Goal: Transaction & Acquisition: Obtain resource

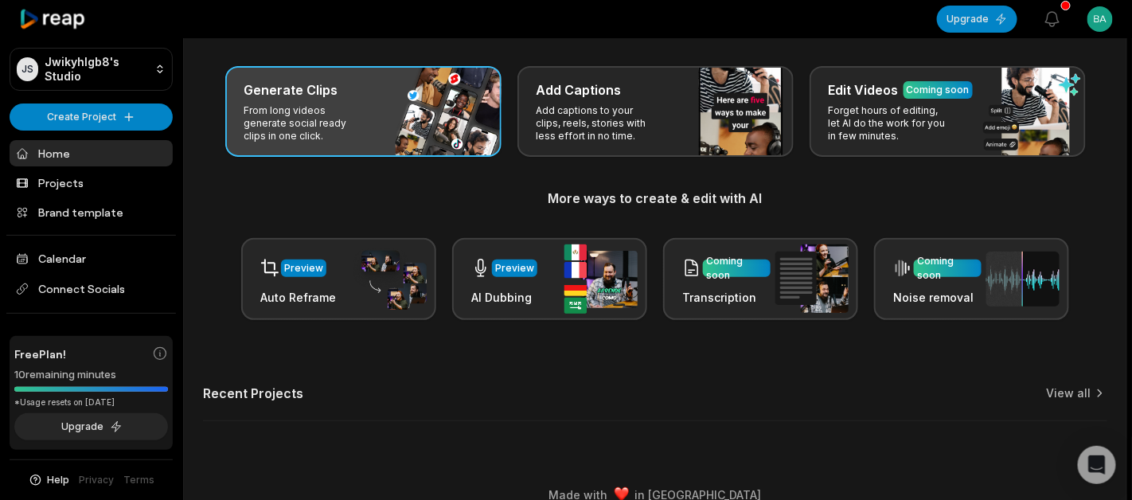
scroll to position [84, 0]
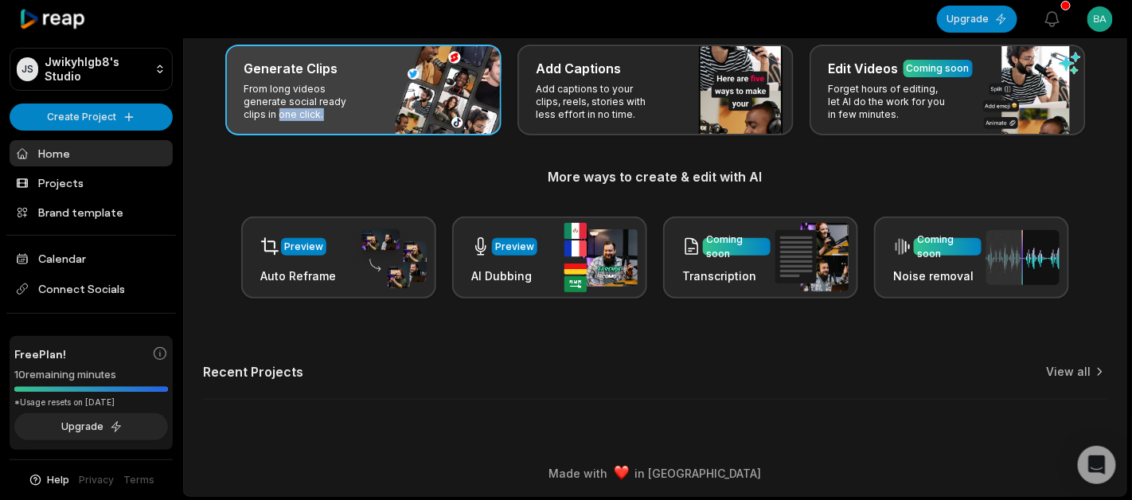
click at [333, 107] on p "From long videos generate social ready clips in one click." at bounding box center [305, 102] width 123 height 38
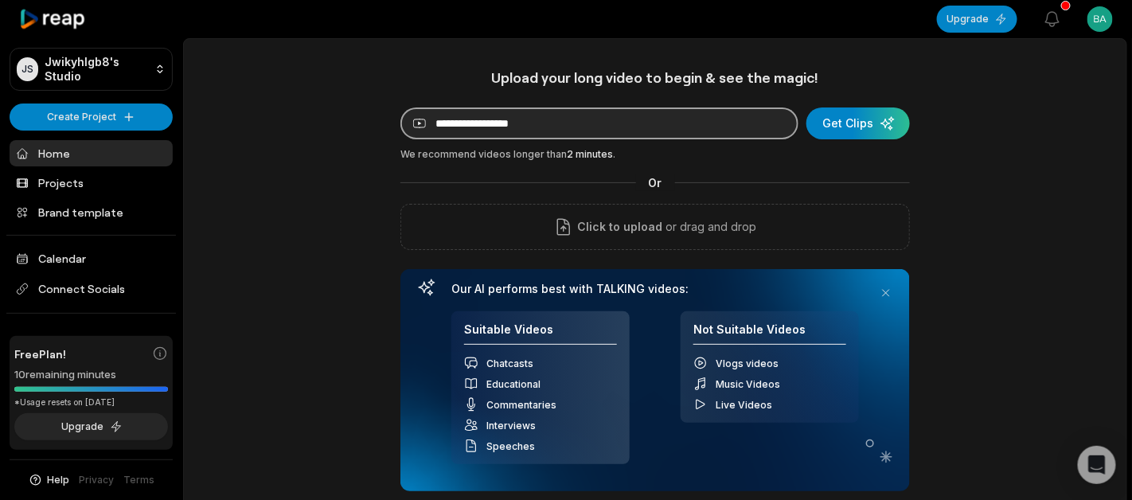
paste input "**********"
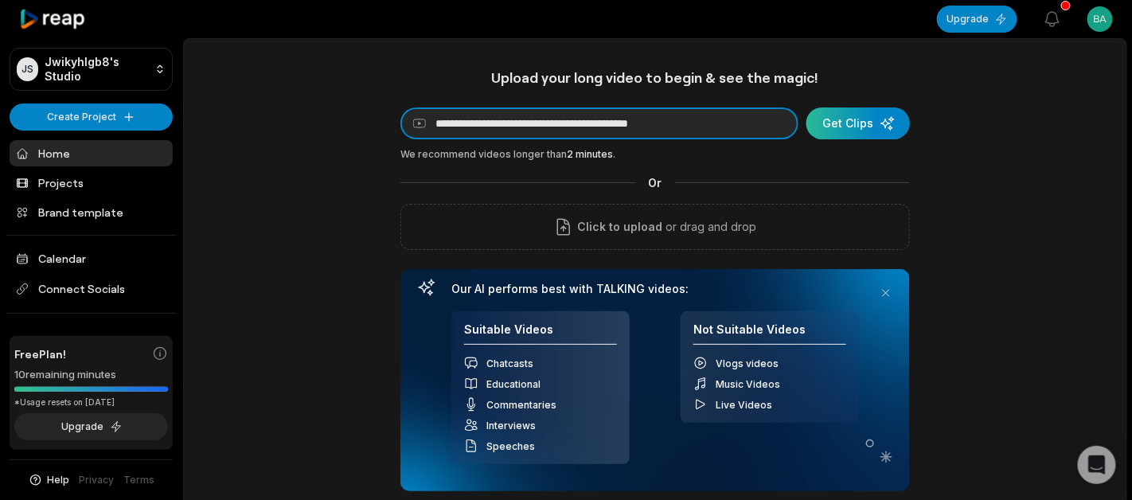
type input "**********"
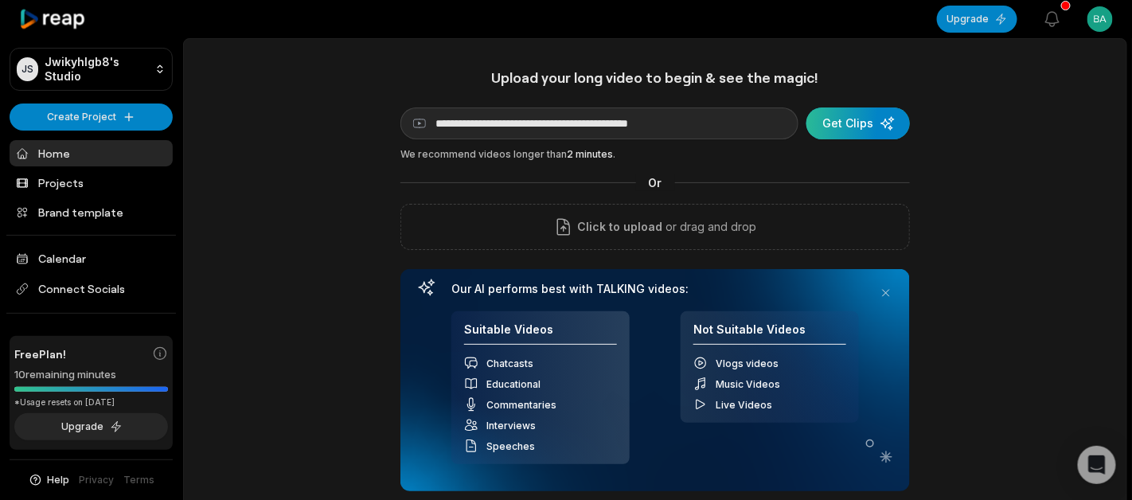
click at [844, 128] on div "submit" at bounding box center [857, 123] width 103 height 32
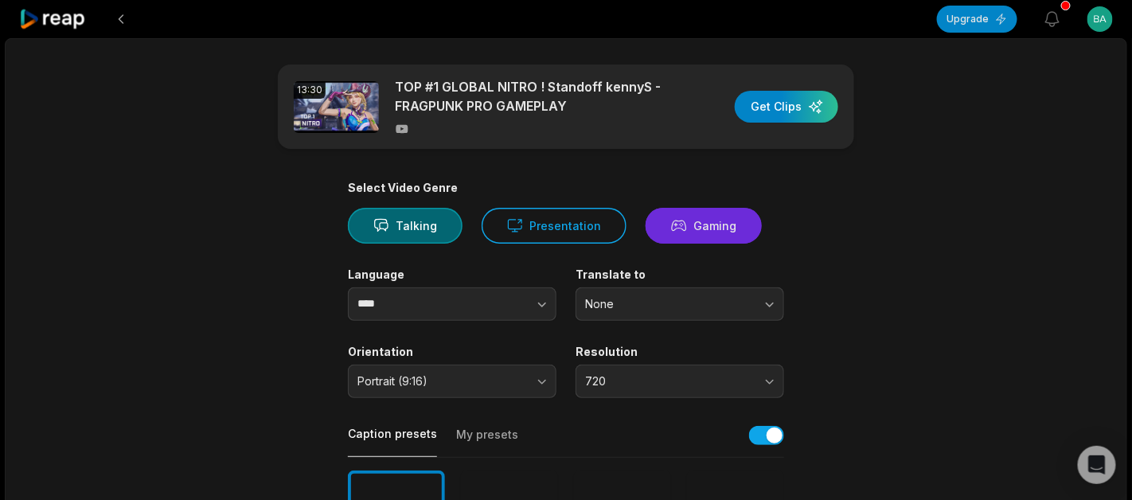
click at [684, 221] on button "Gaming" at bounding box center [704, 226] width 116 height 36
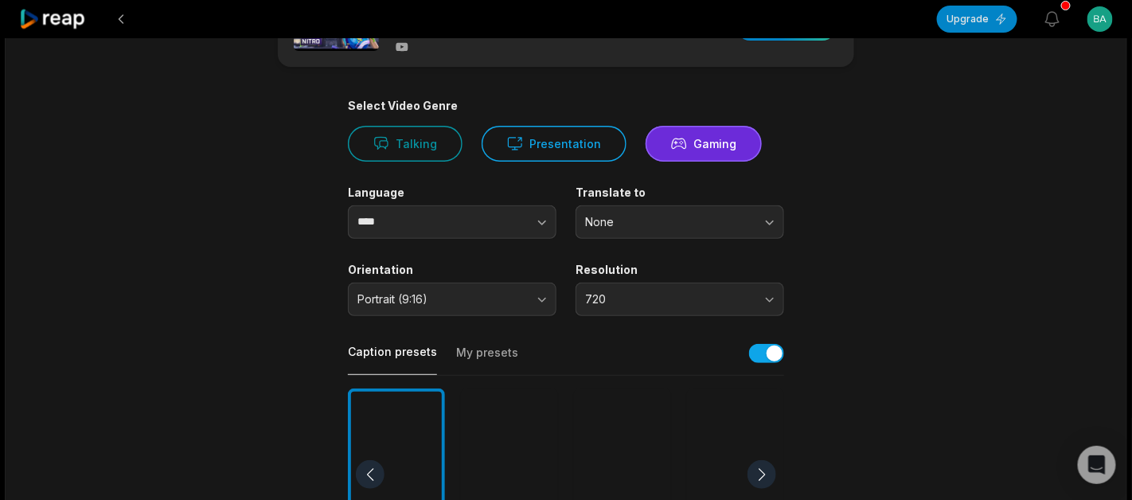
scroll to position [119, 0]
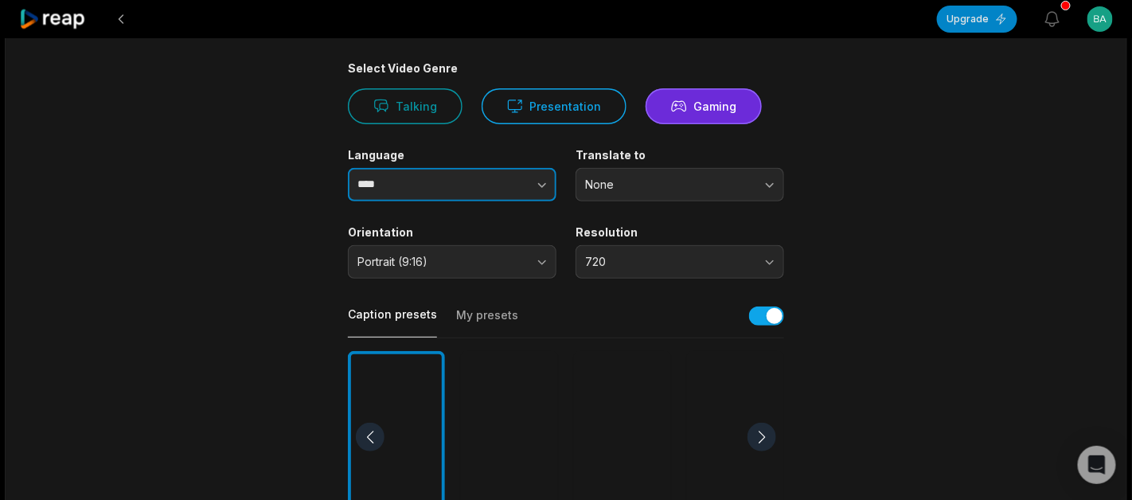
click at [462, 186] on input "****" at bounding box center [452, 184] width 209 height 33
click at [535, 184] on icon "button" at bounding box center [542, 185] width 16 height 16
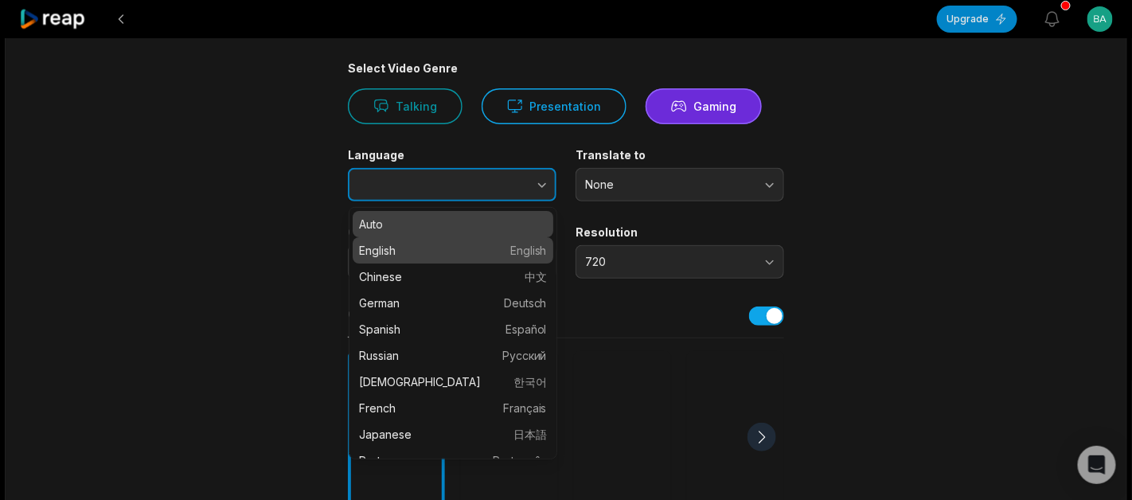
type input "*******"
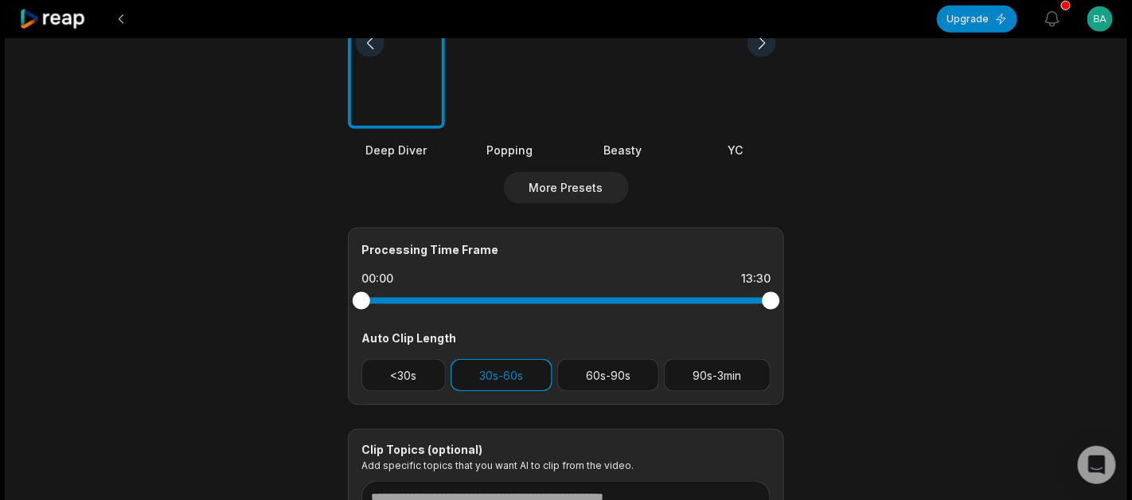
scroll to position [358, 0]
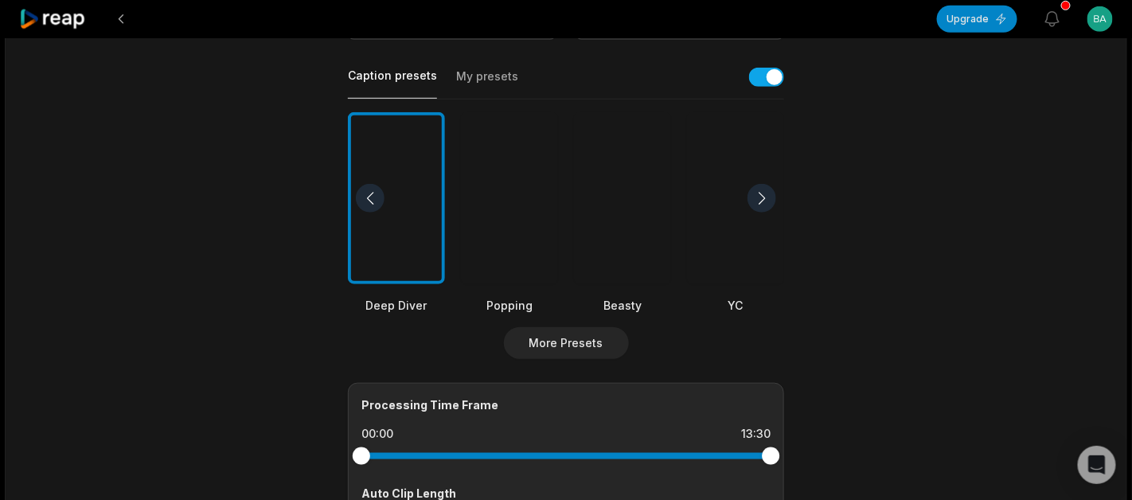
click at [520, 162] on div at bounding box center [509, 198] width 97 height 173
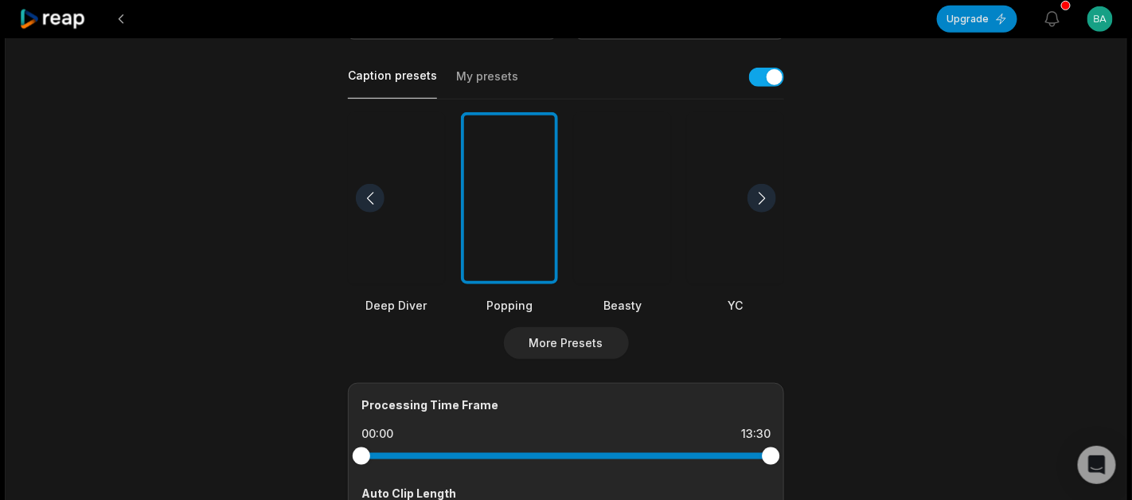
click at [583, 163] on div at bounding box center [622, 198] width 97 height 173
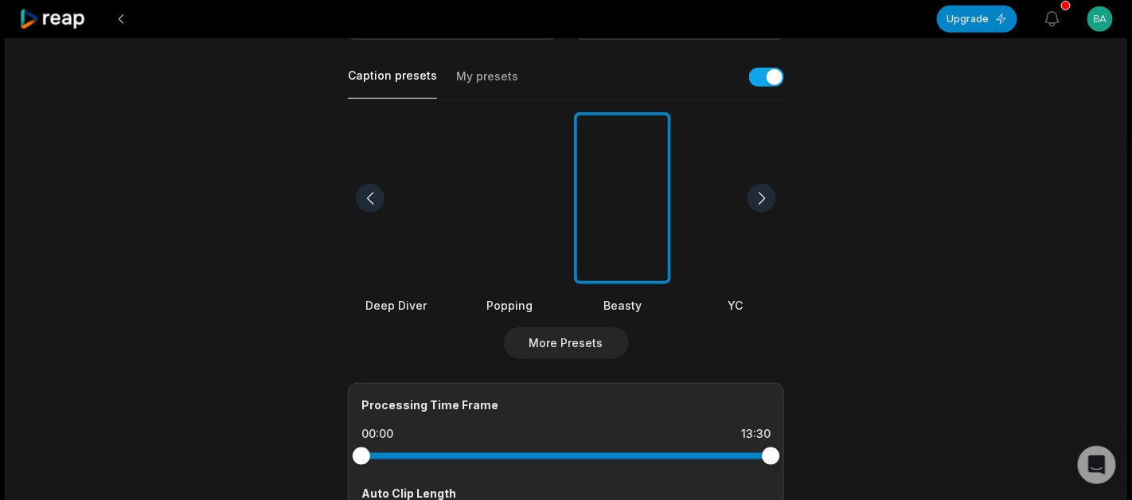
click at [778, 191] on div at bounding box center [735, 198] width 97 height 173
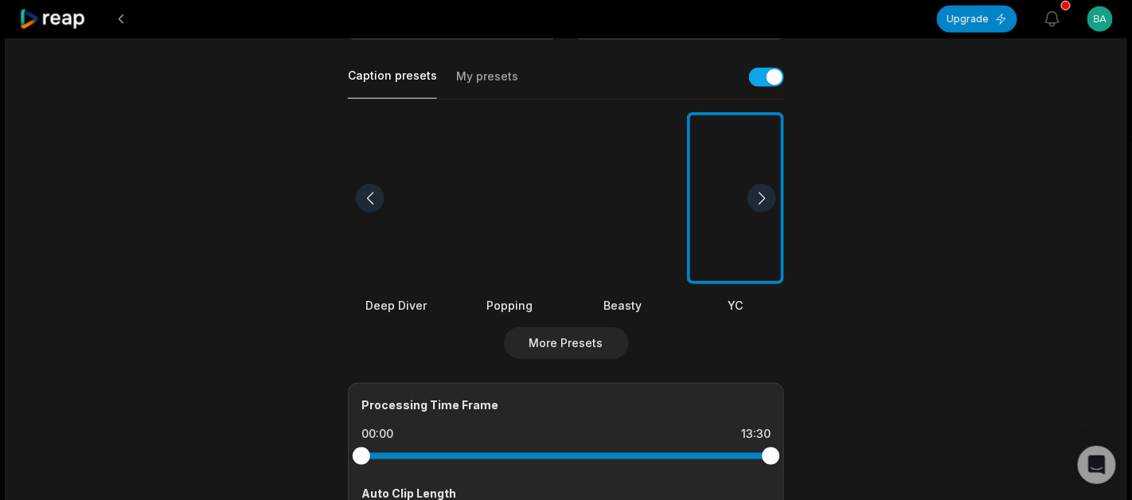
click at [767, 195] on div at bounding box center [761, 198] width 29 height 29
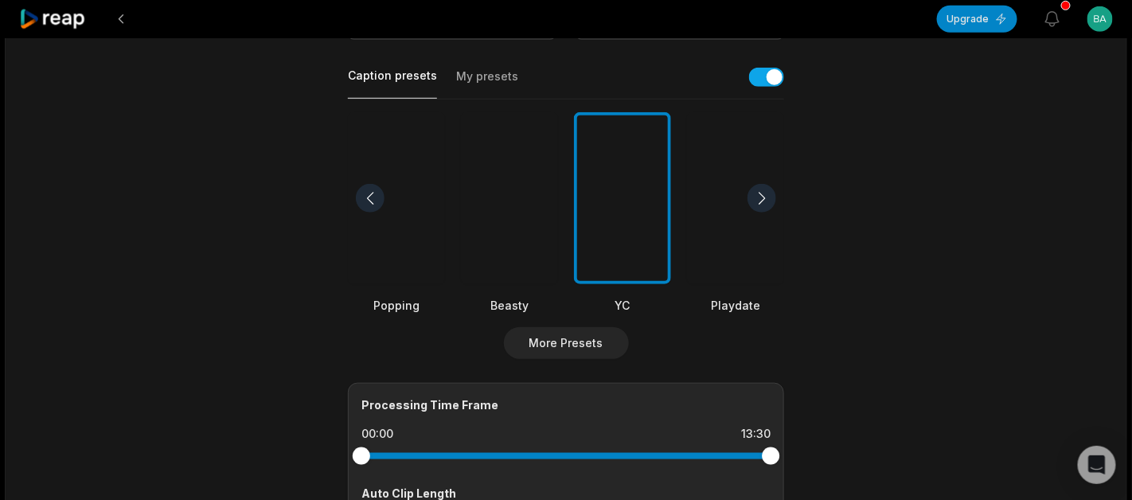
click at [766, 196] on div at bounding box center [761, 198] width 29 height 29
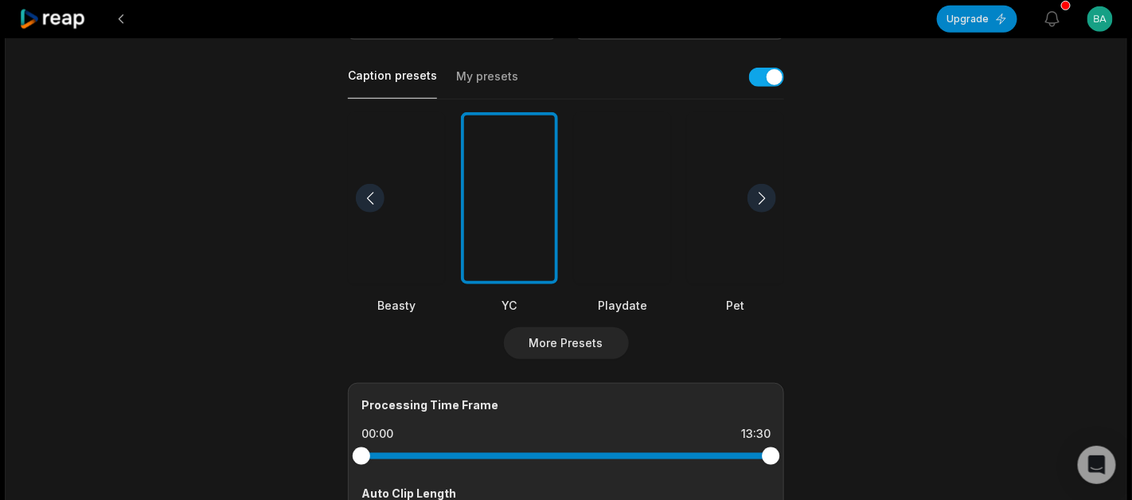
click at [766, 196] on div at bounding box center [761, 198] width 29 height 29
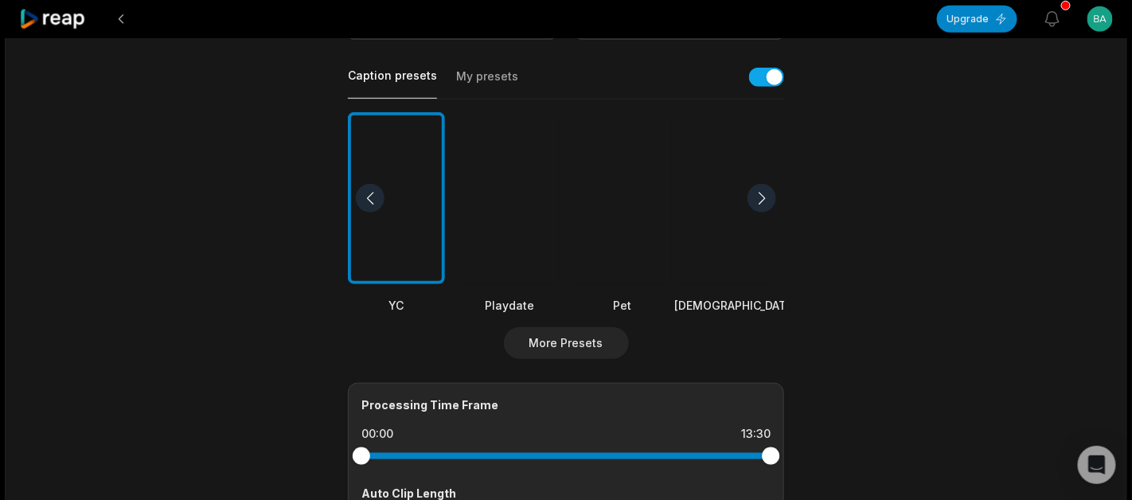
click at [765, 196] on div at bounding box center [761, 198] width 29 height 29
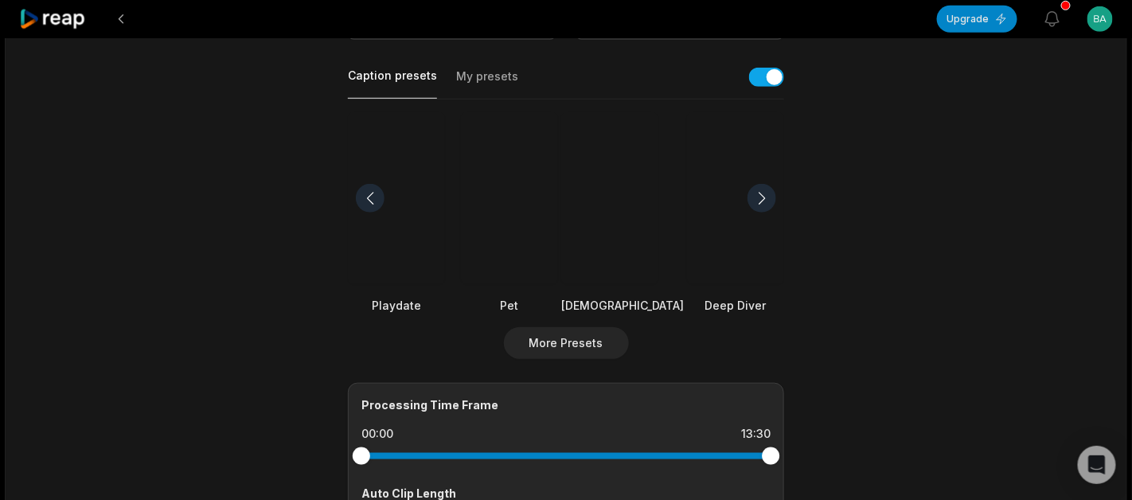
click at [765, 196] on div at bounding box center [761, 198] width 29 height 29
click at [764, 197] on div at bounding box center [761, 198] width 29 height 29
click at [366, 199] on div at bounding box center [370, 198] width 29 height 29
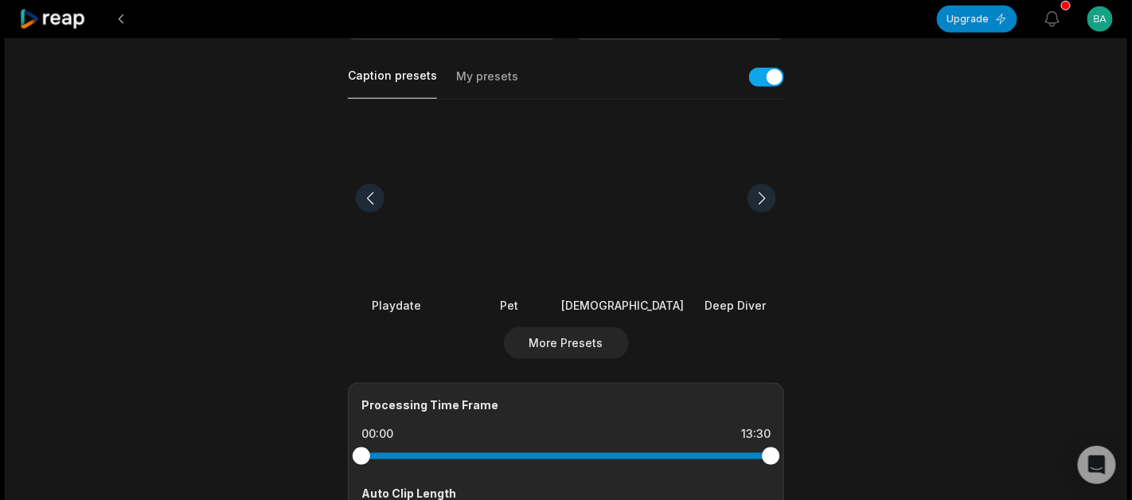
click at [366, 199] on div at bounding box center [370, 198] width 29 height 29
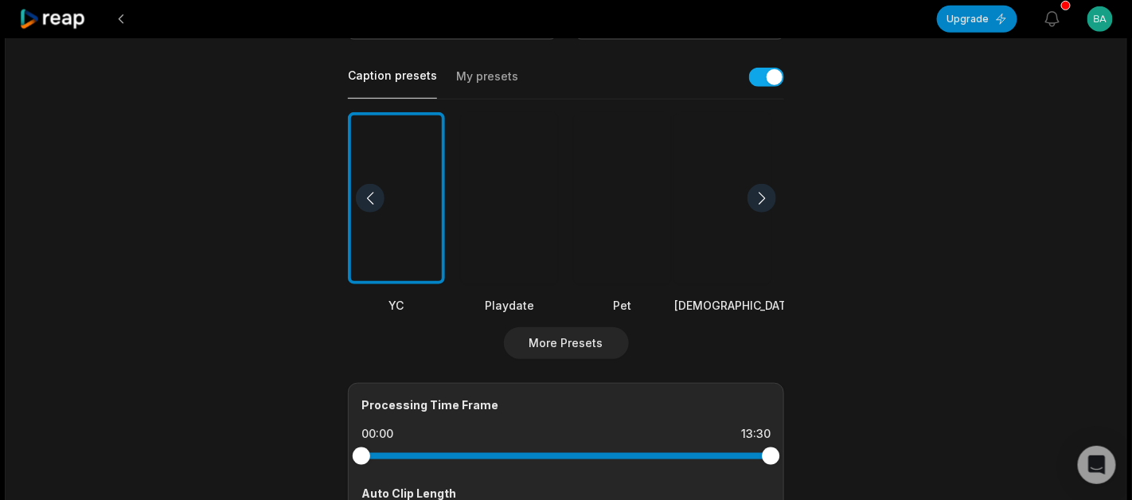
click at [366, 199] on div at bounding box center [370, 198] width 29 height 29
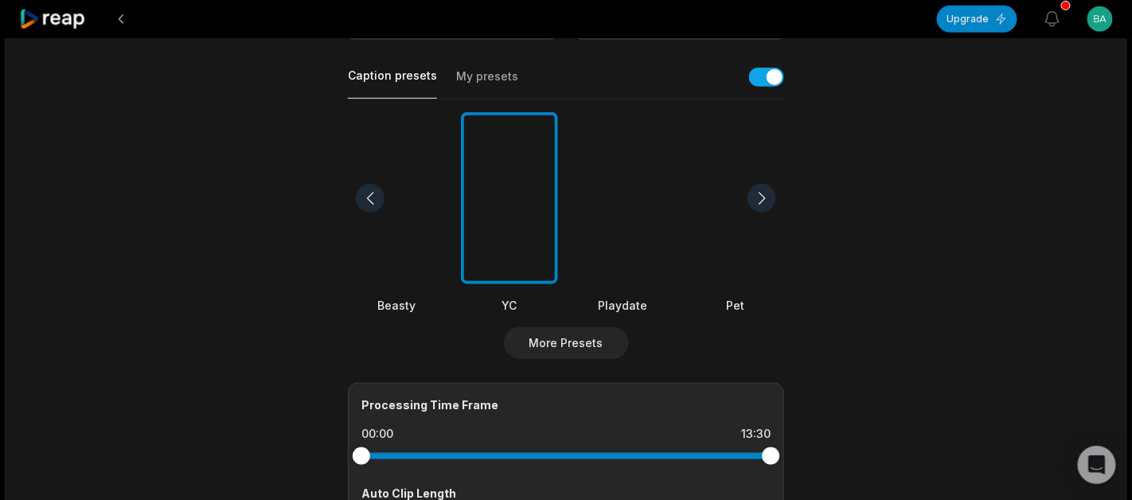
click at [366, 199] on div at bounding box center [370, 198] width 29 height 29
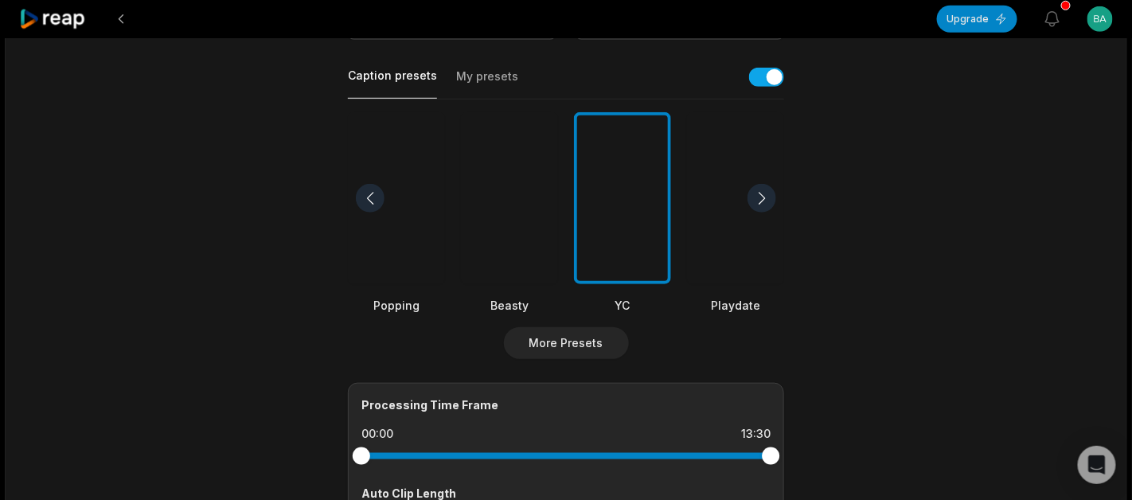
click at [366, 199] on div at bounding box center [370, 198] width 29 height 29
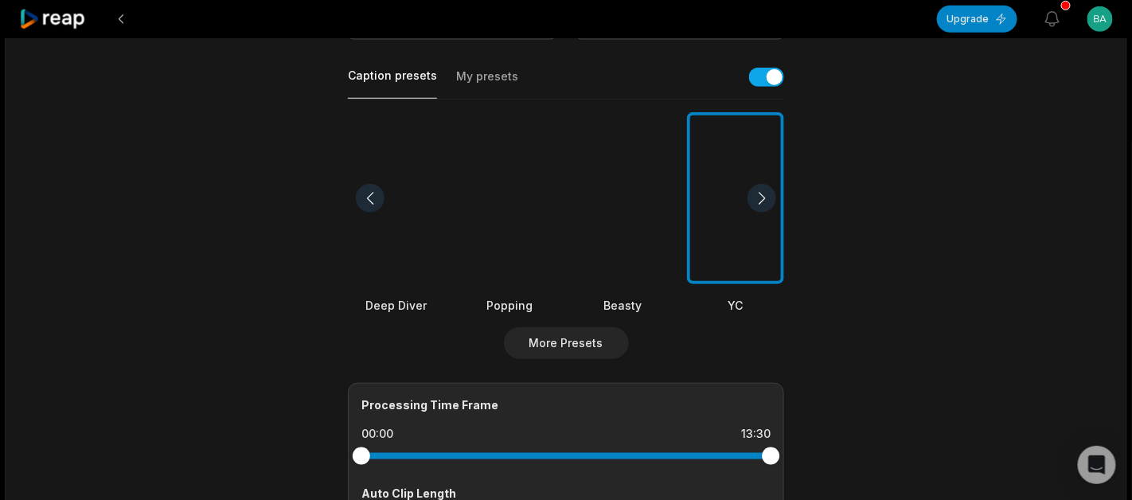
click at [366, 199] on div at bounding box center [370, 198] width 29 height 29
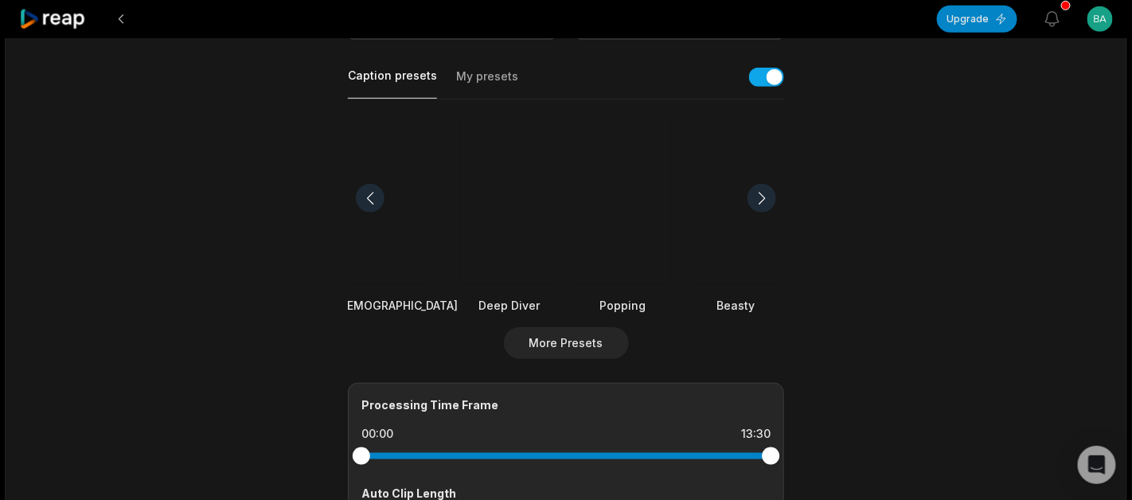
click at [366, 199] on div at bounding box center [370, 198] width 29 height 29
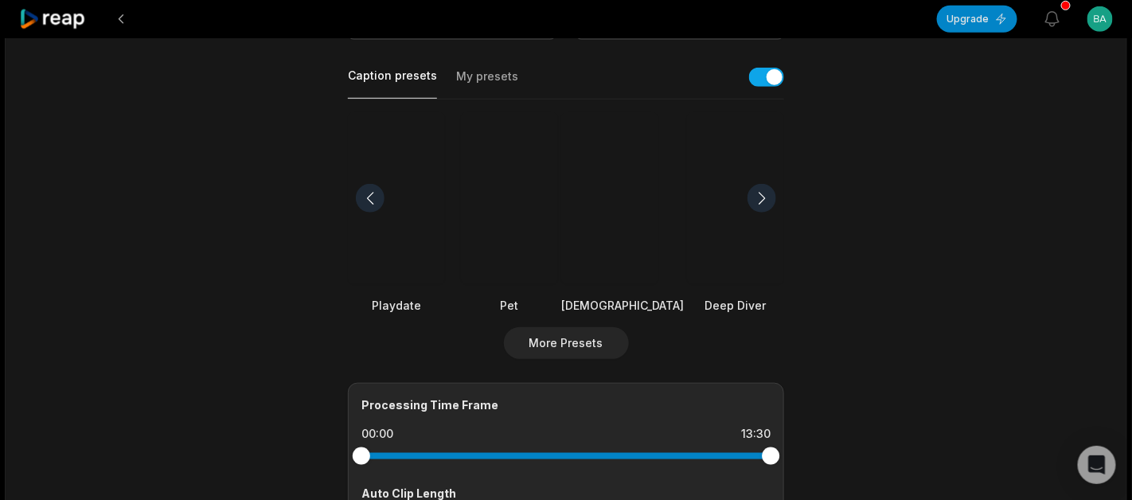
click at [366, 199] on div at bounding box center [370, 198] width 29 height 29
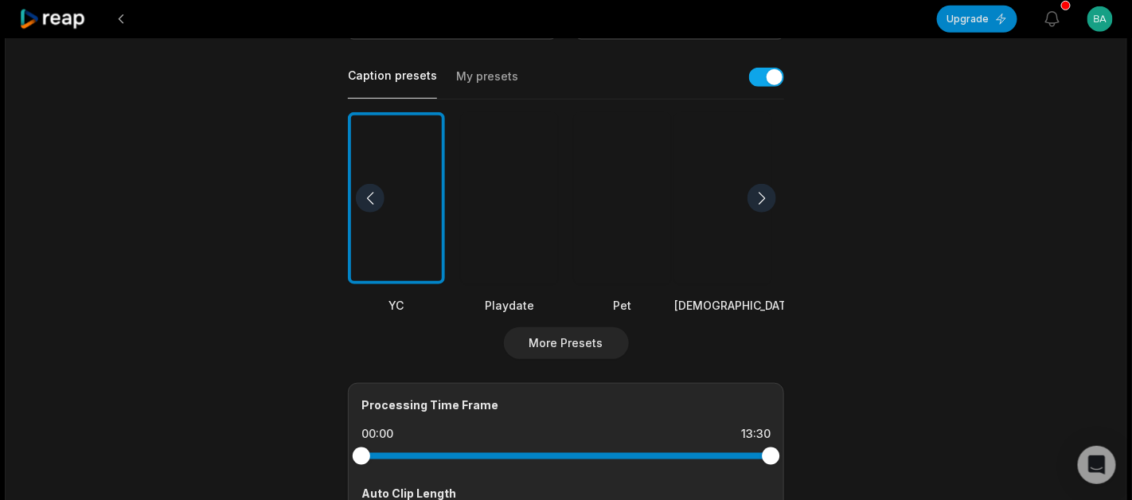
click at [366, 199] on div at bounding box center [370, 198] width 29 height 29
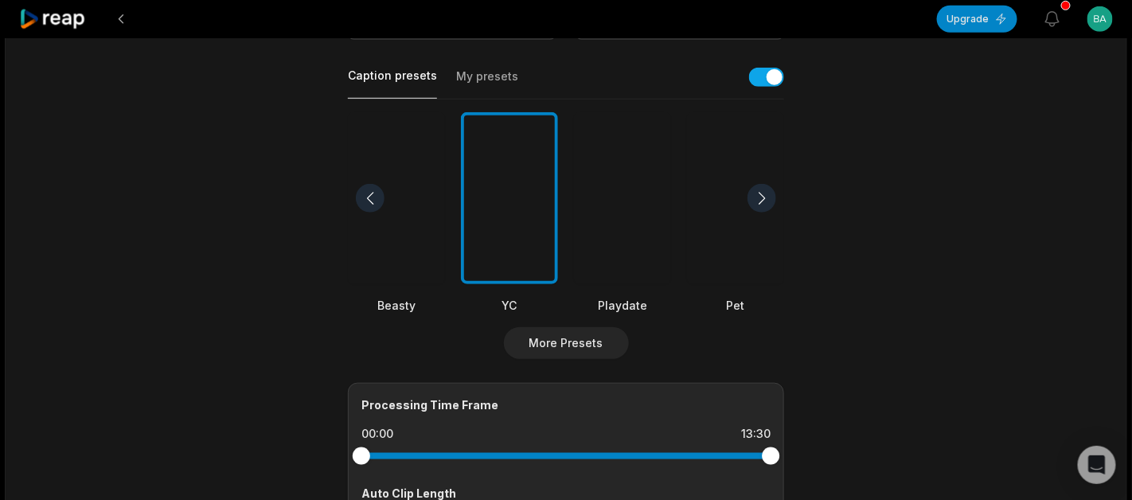
click at [366, 199] on div at bounding box center [370, 198] width 29 height 29
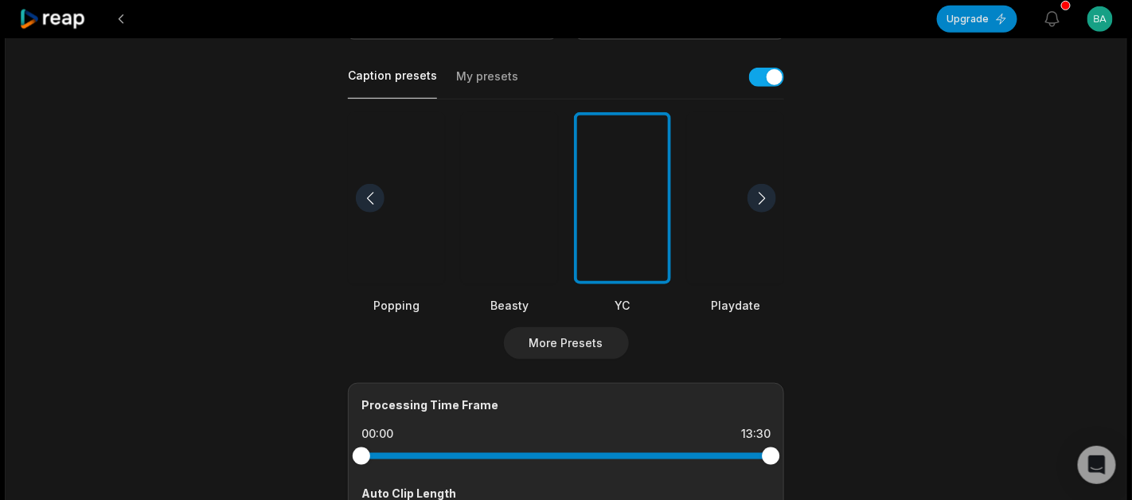
click at [366, 199] on div at bounding box center [370, 198] width 29 height 29
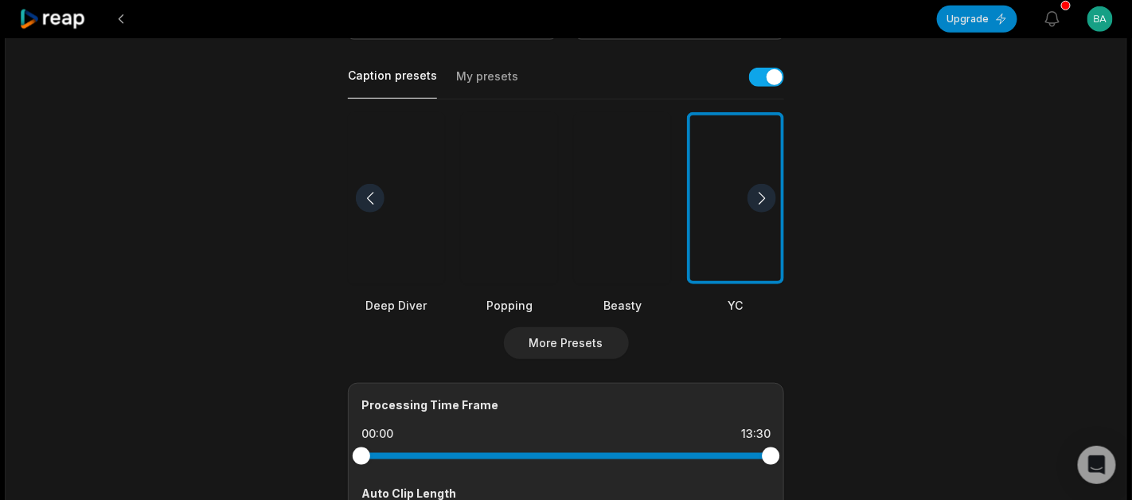
click at [504, 229] on div at bounding box center [509, 198] width 97 height 173
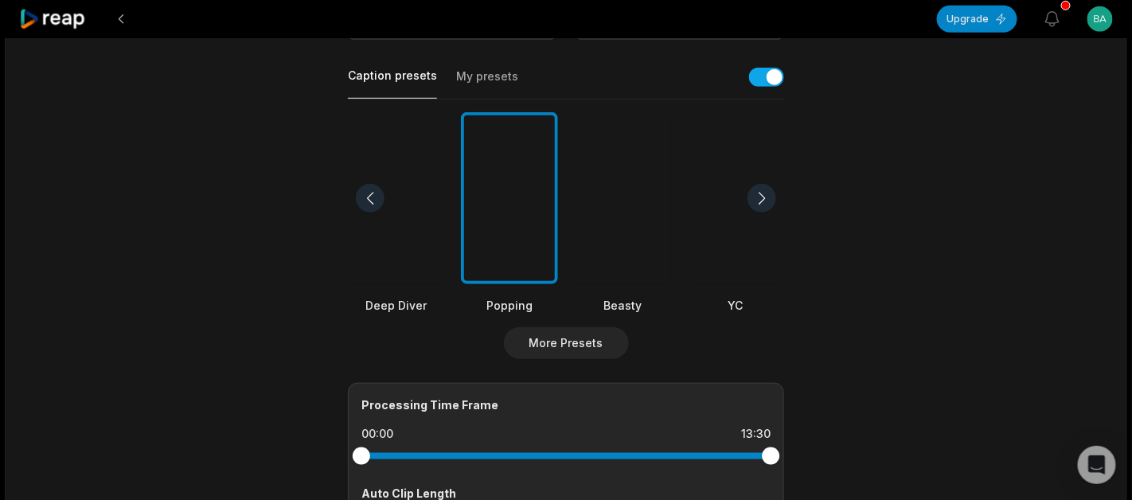
click at [598, 228] on div at bounding box center [622, 198] width 97 height 173
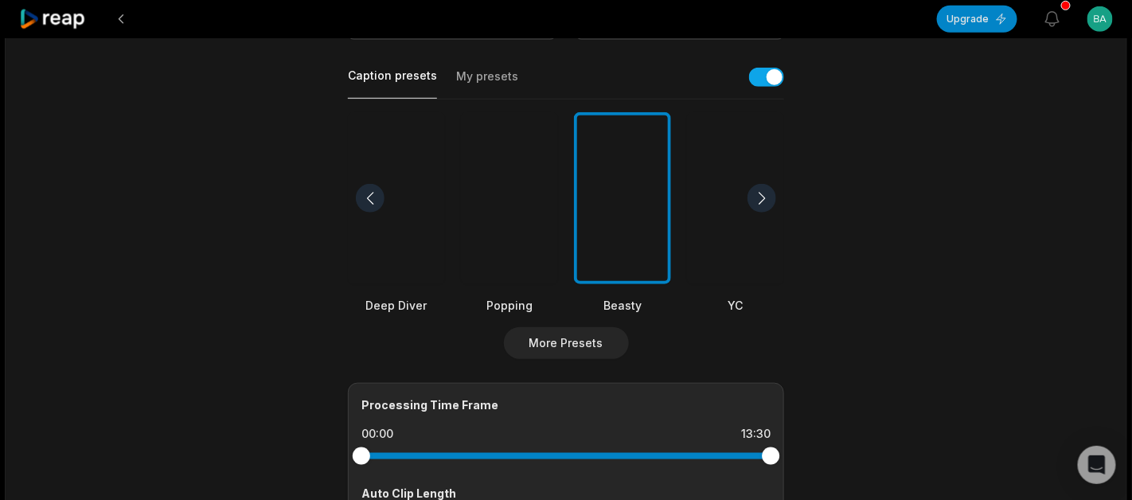
click at [769, 201] on div at bounding box center [761, 198] width 29 height 29
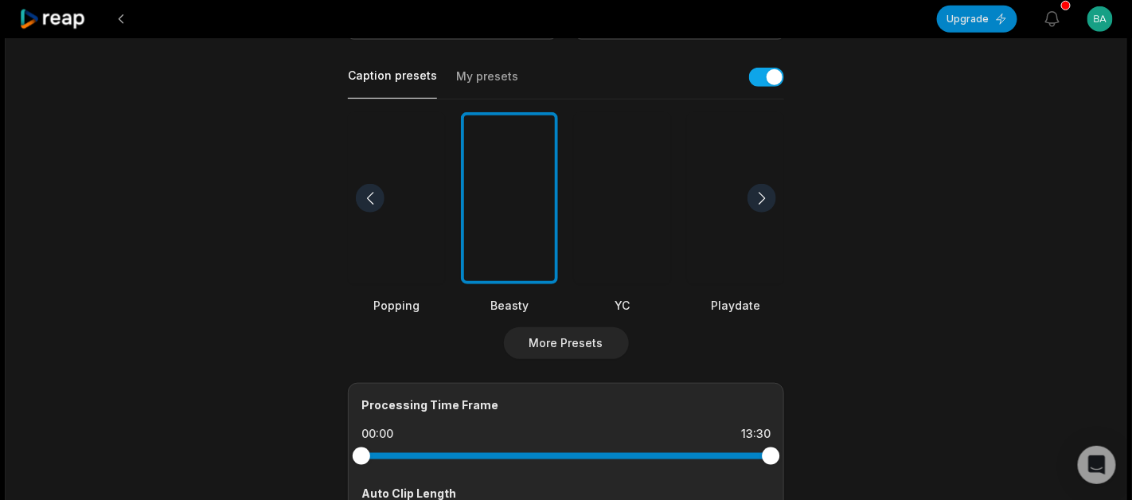
click at [769, 201] on div at bounding box center [761, 198] width 29 height 29
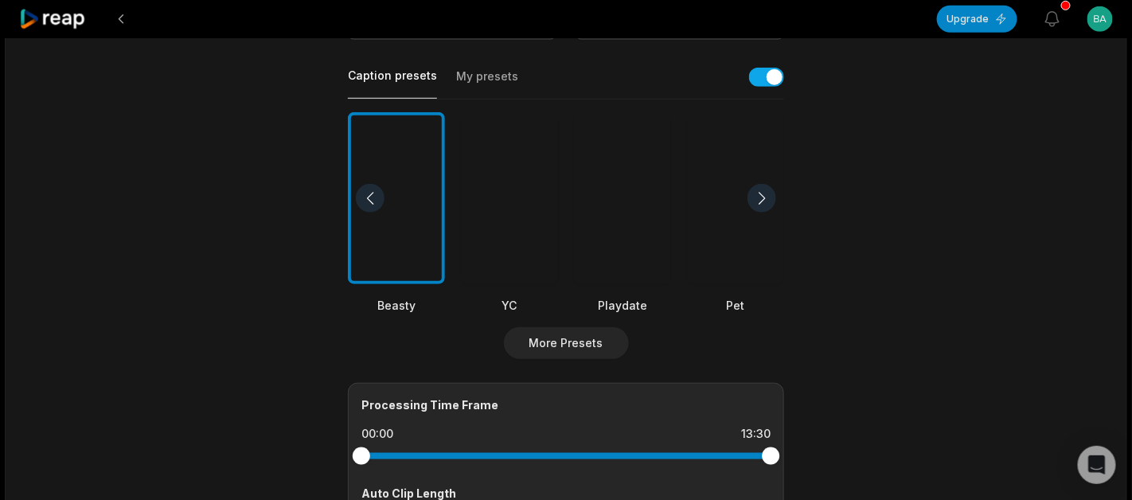
click at [769, 201] on div at bounding box center [761, 198] width 29 height 29
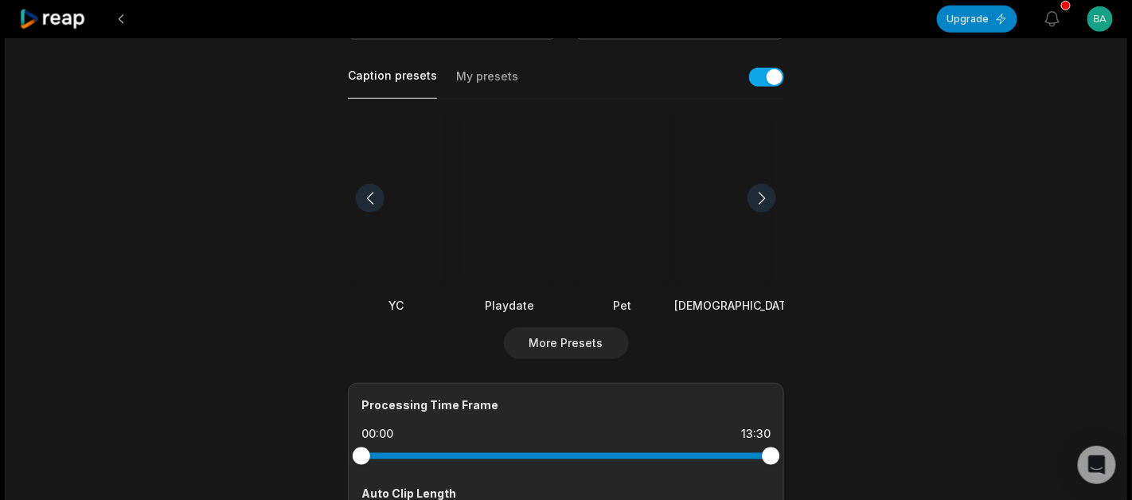
click at [769, 201] on div at bounding box center [761, 198] width 29 height 29
click at [553, 197] on div at bounding box center [509, 198] width 123 height 173
click at [673, 209] on div at bounding box center [734, 198] width 123 height 173
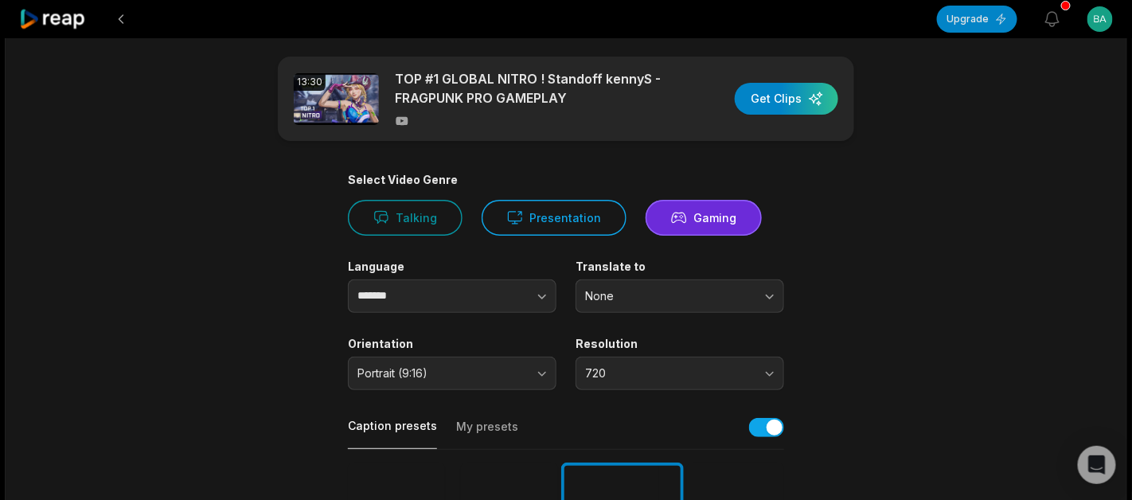
scroll to position [0, 0]
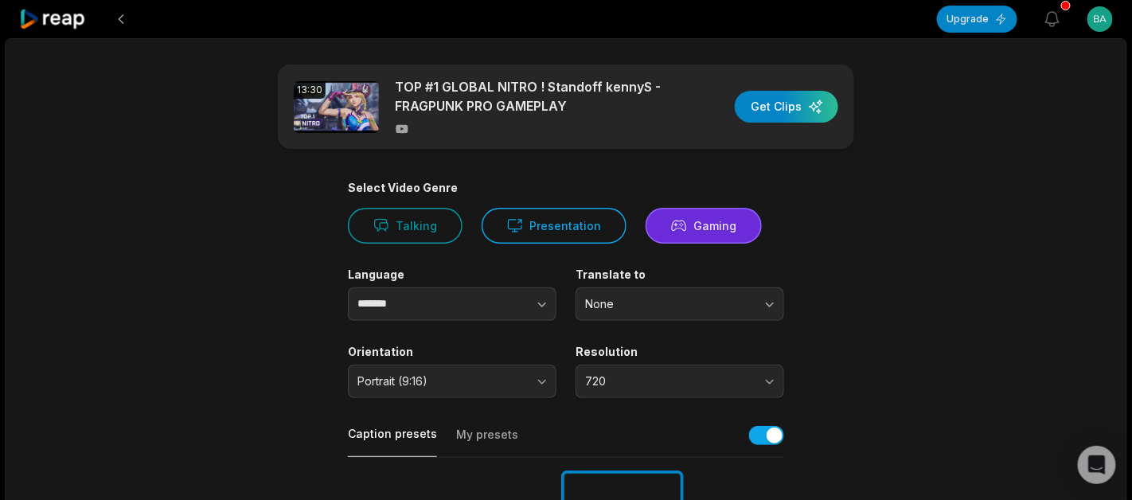
click at [716, 217] on button "Gaming" at bounding box center [704, 226] width 116 height 36
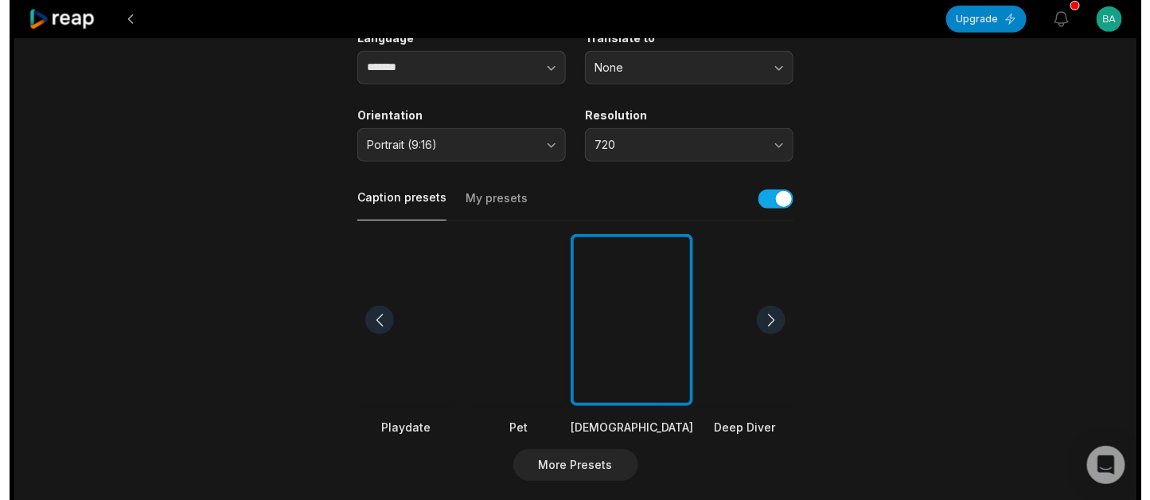
scroll to position [238, 0]
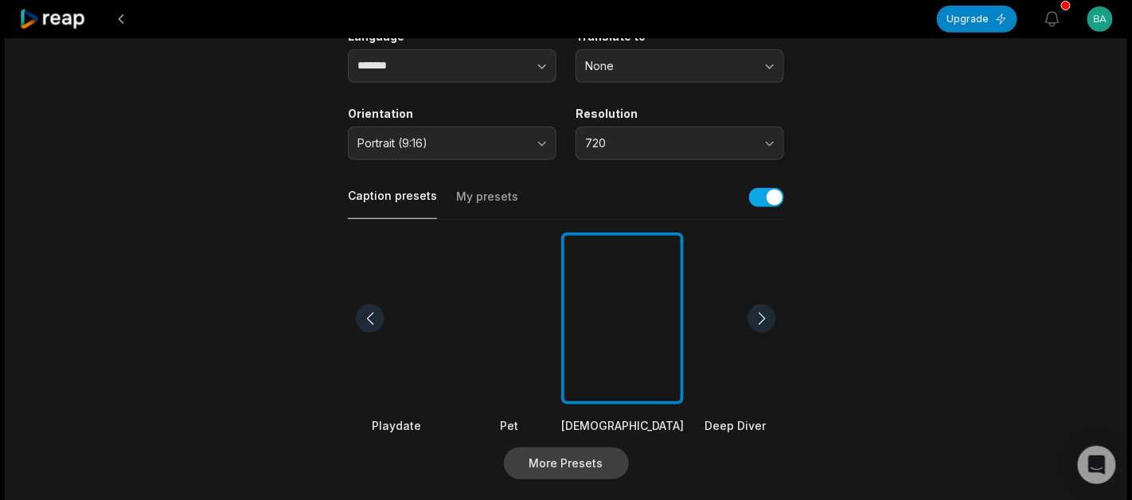
click at [591, 456] on button "More Presets" at bounding box center [566, 463] width 125 height 32
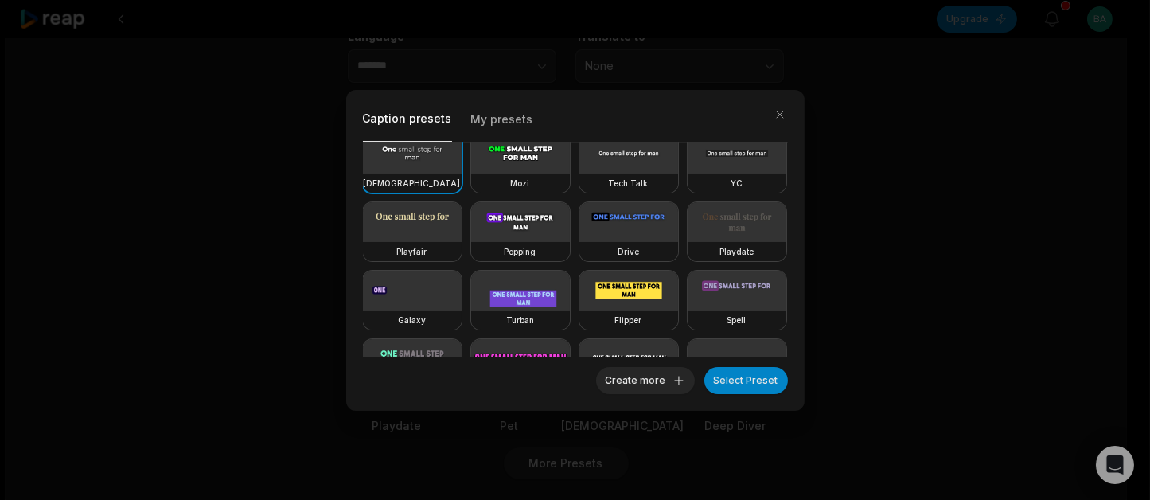
scroll to position [0, 0]
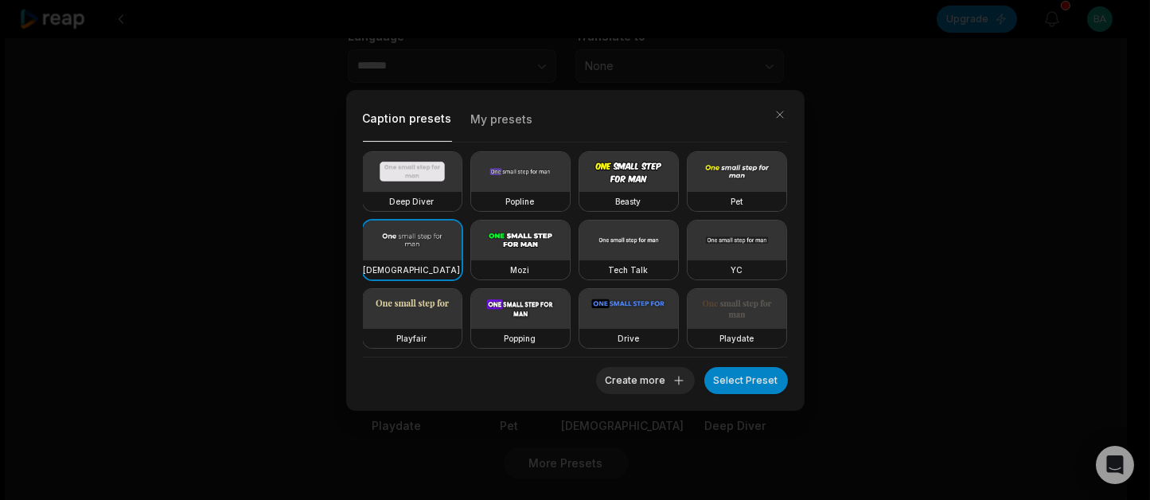
click at [498, 129] on button "My presets" at bounding box center [502, 124] width 62 height 34
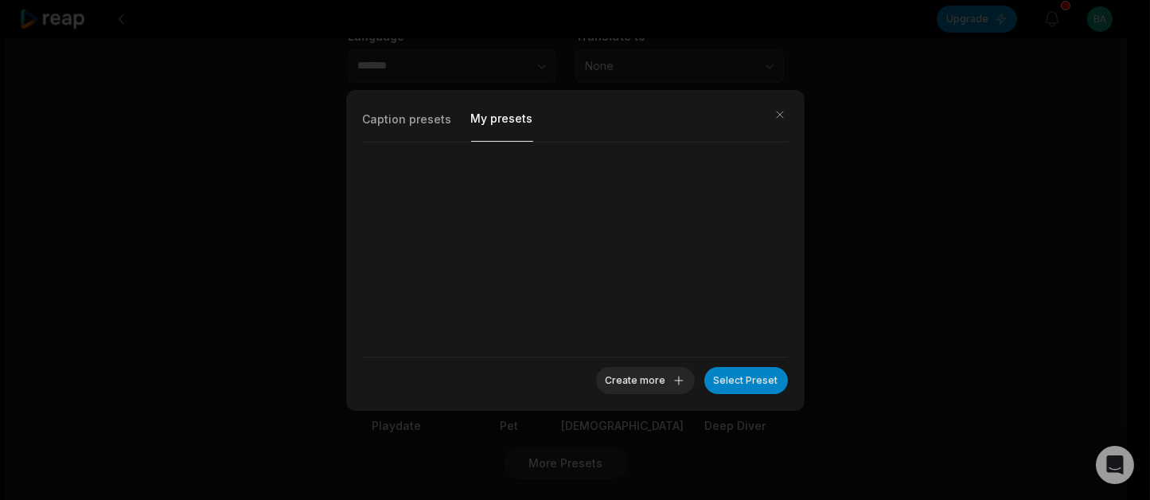
click at [441, 121] on button "Caption presets" at bounding box center [407, 124] width 89 height 34
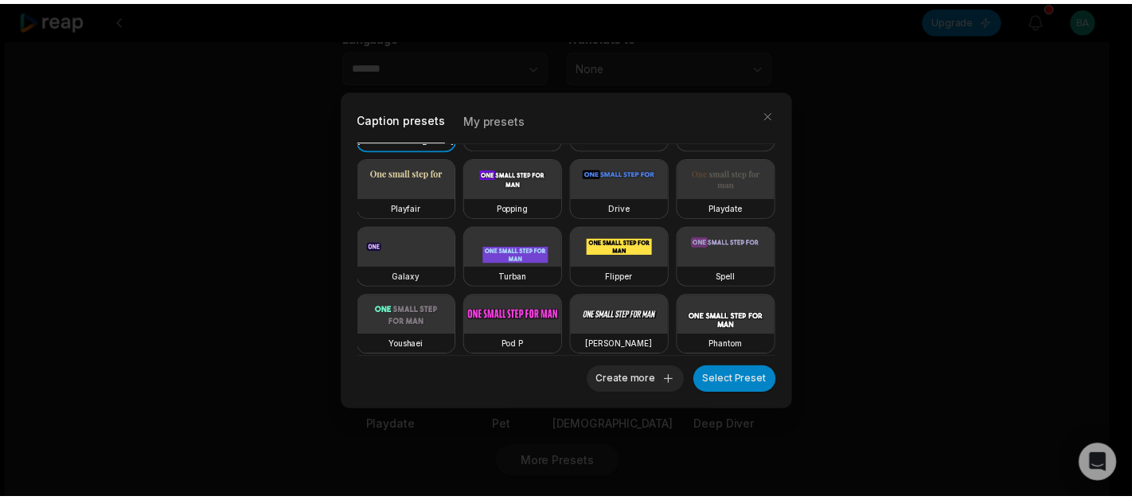
scroll to position [275, 0]
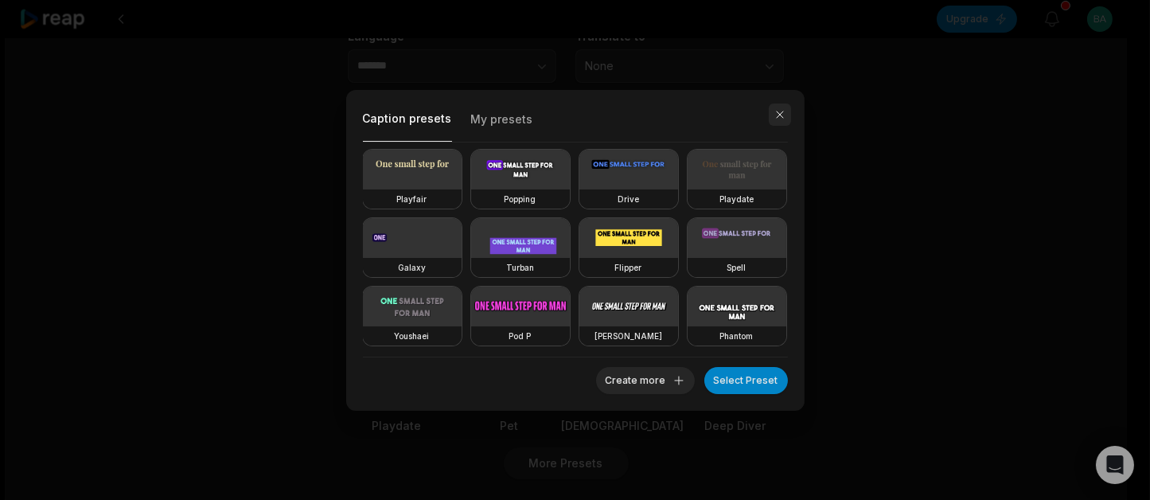
click at [786, 121] on button "button" at bounding box center [780, 114] width 22 height 22
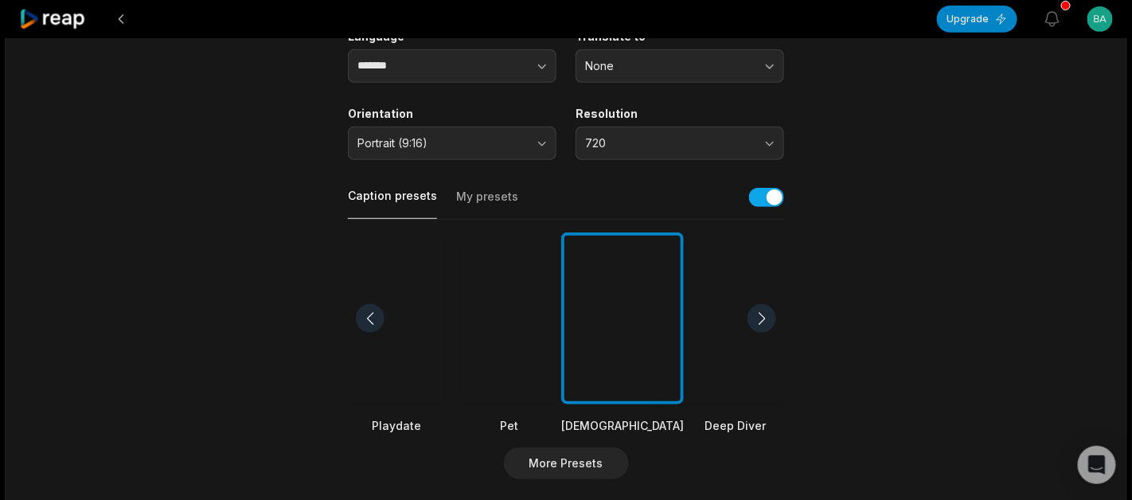
click at [492, 348] on div at bounding box center [509, 318] width 97 height 173
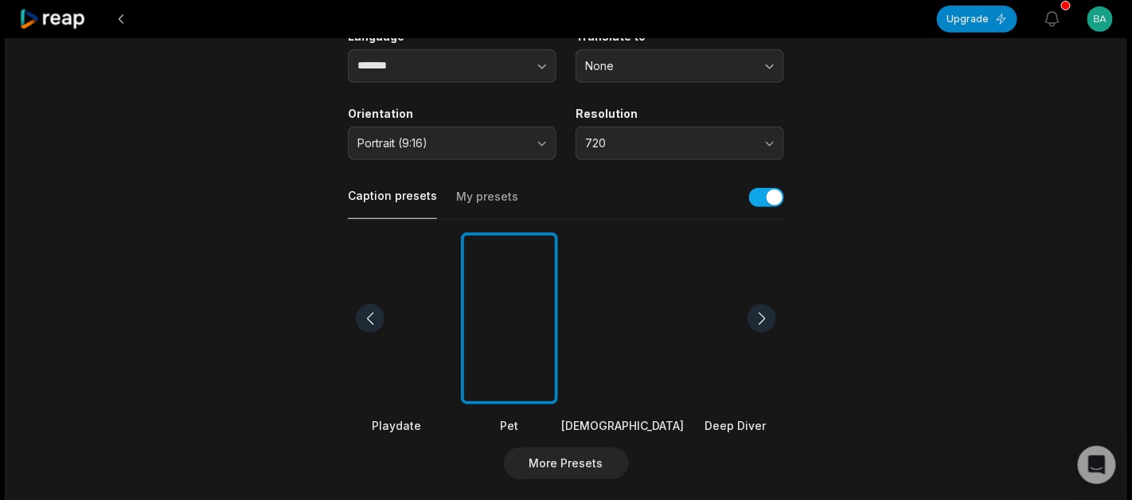
click at [766, 317] on div at bounding box center [761, 318] width 29 height 29
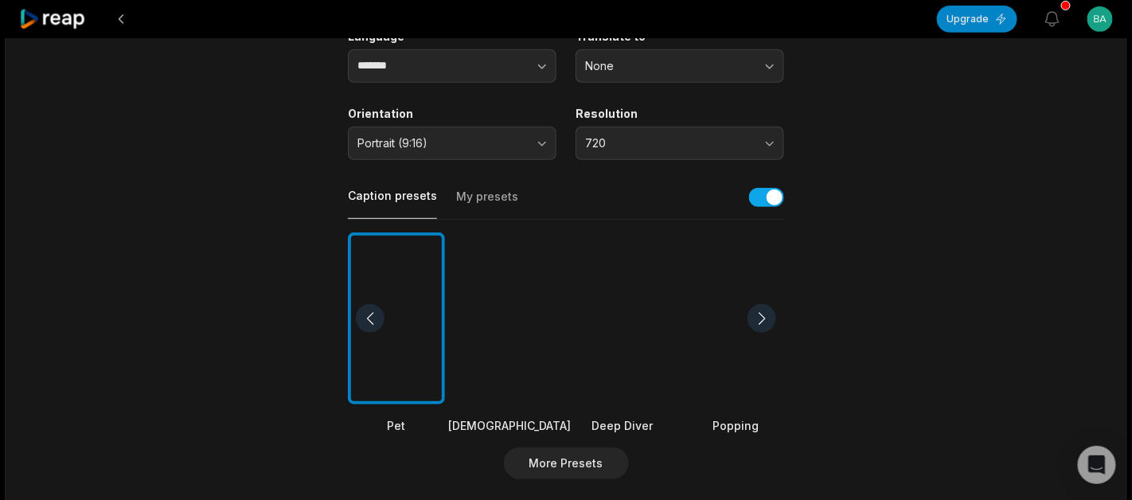
click at [766, 317] on div at bounding box center [761, 318] width 29 height 29
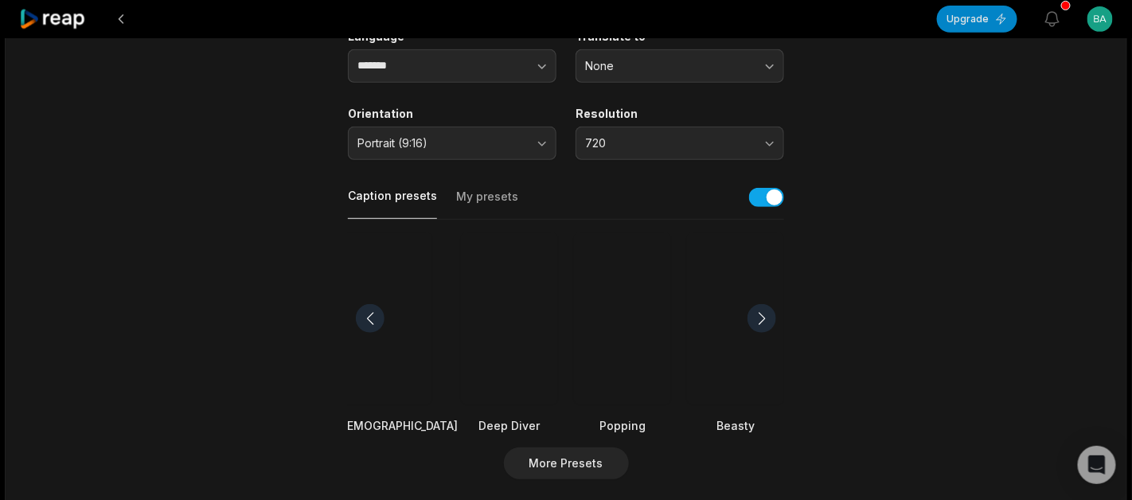
click at [766, 317] on div at bounding box center [761, 318] width 29 height 29
click at [764, 317] on div at bounding box center [761, 318] width 29 height 29
click at [529, 305] on div at bounding box center [509, 318] width 97 height 173
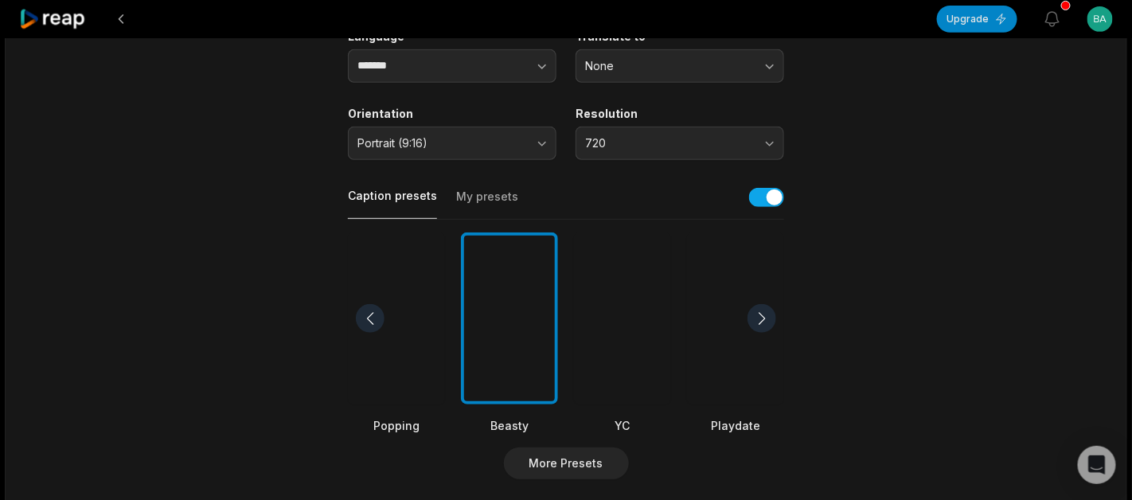
click at [603, 298] on div at bounding box center [622, 318] width 97 height 173
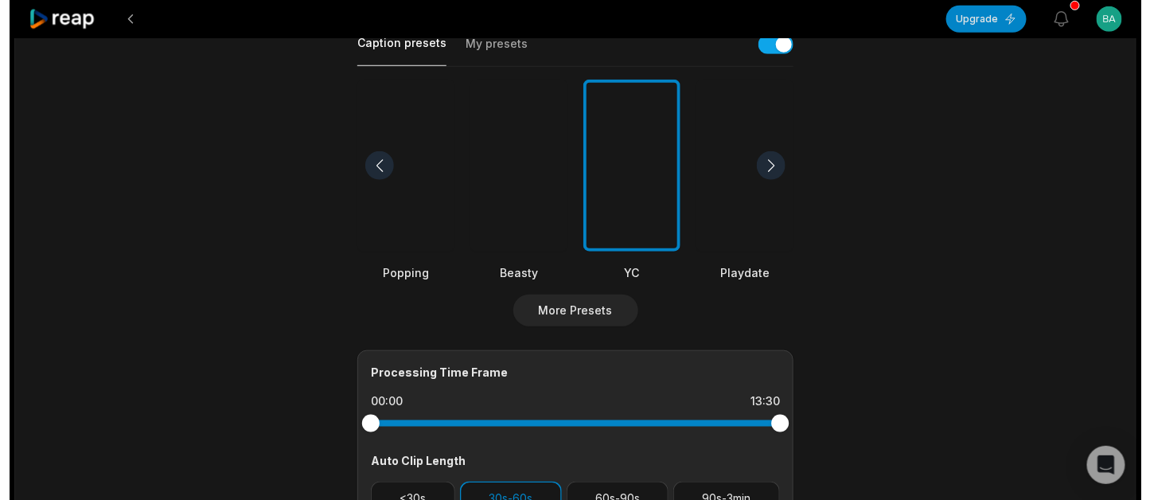
scroll to position [358, 0]
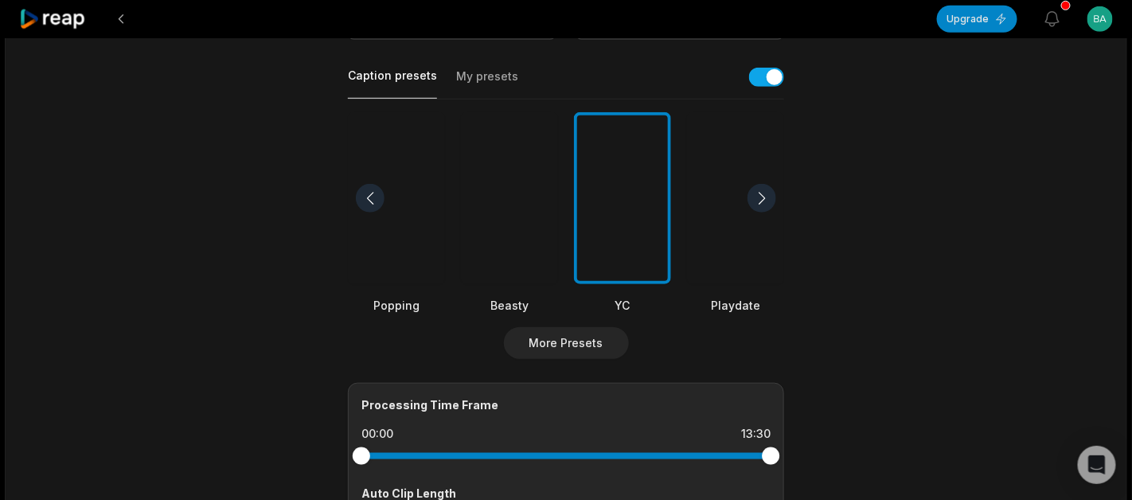
click at [771, 193] on div at bounding box center [761, 198] width 29 height 29
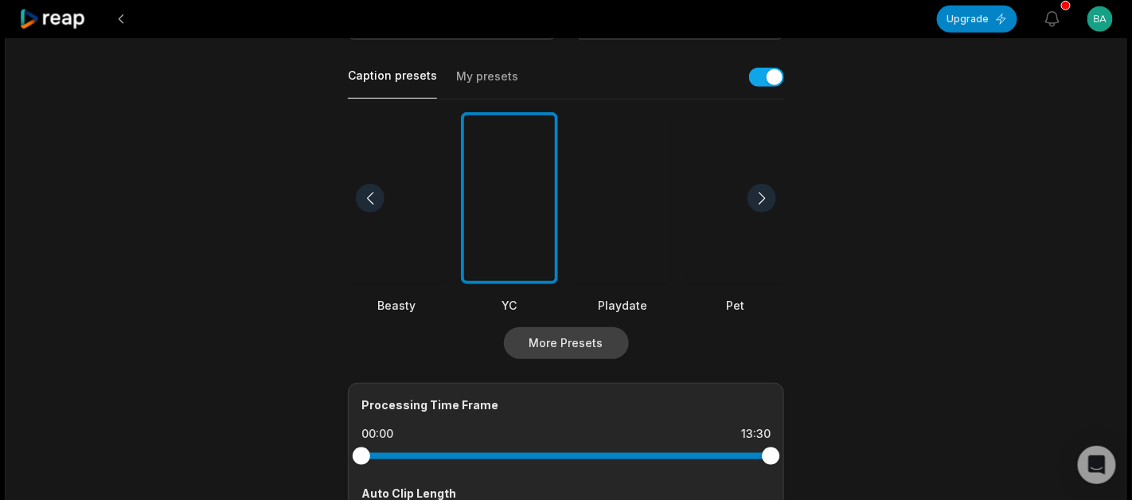
click at [580, 334] on button "More Presets" at bounding box center [566, 343] width 125 height 32
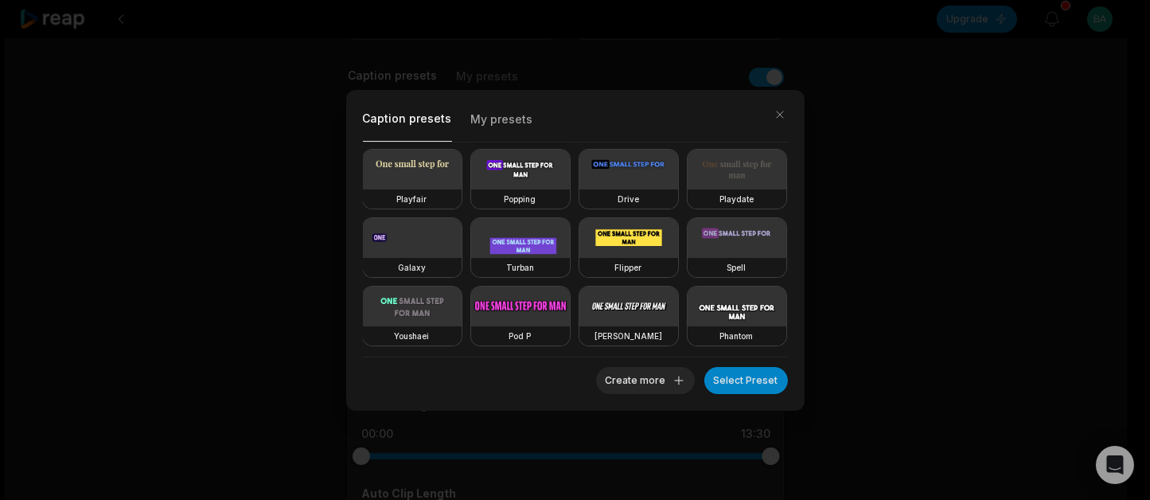
scroll to position [238, 0]
click at [570, 287] on video at bounding box center [520, 307] width 99 height 40
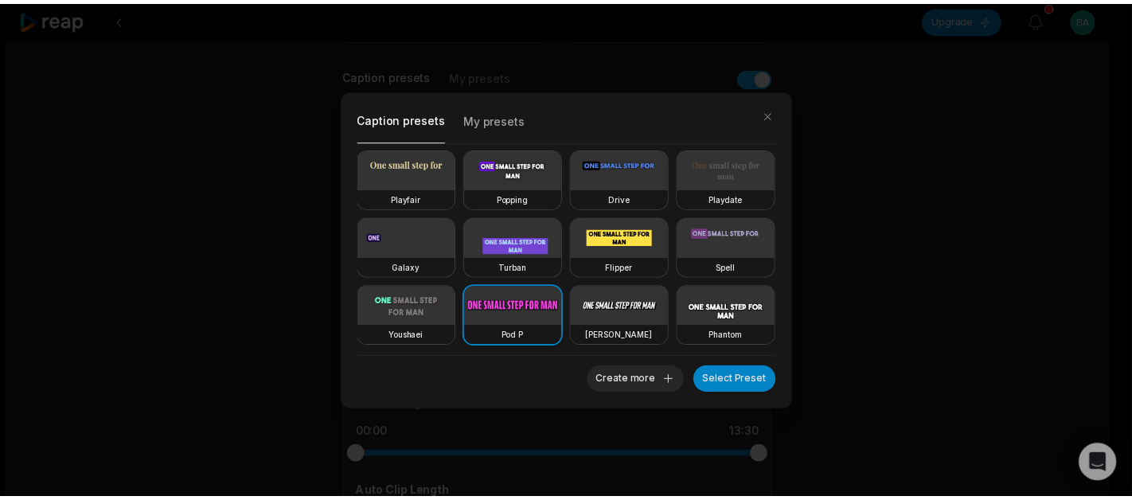
scroll to position [275, 0]
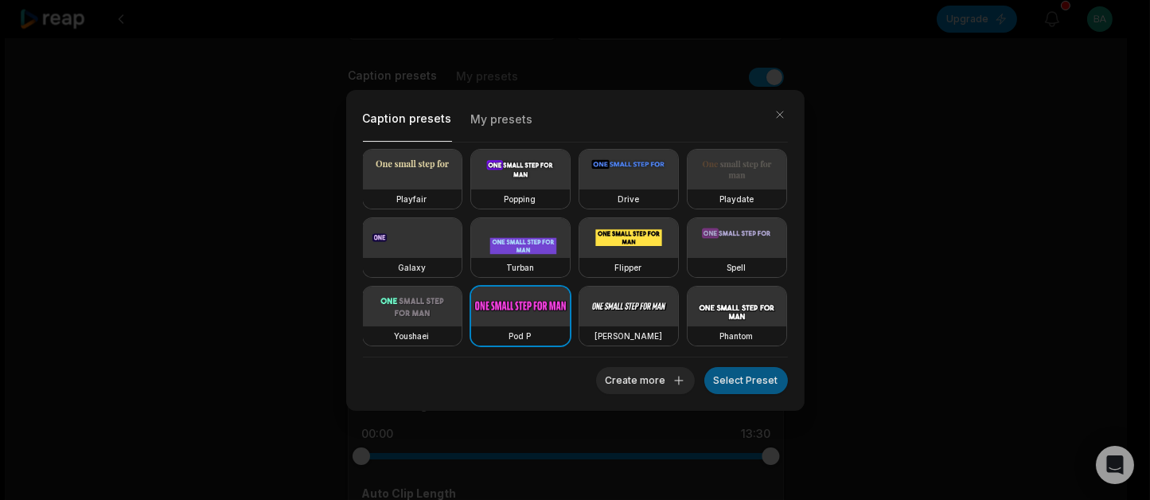
click at [780, 375] on button "Select Preset" at bounding box center [746, 380] width 84 height 27
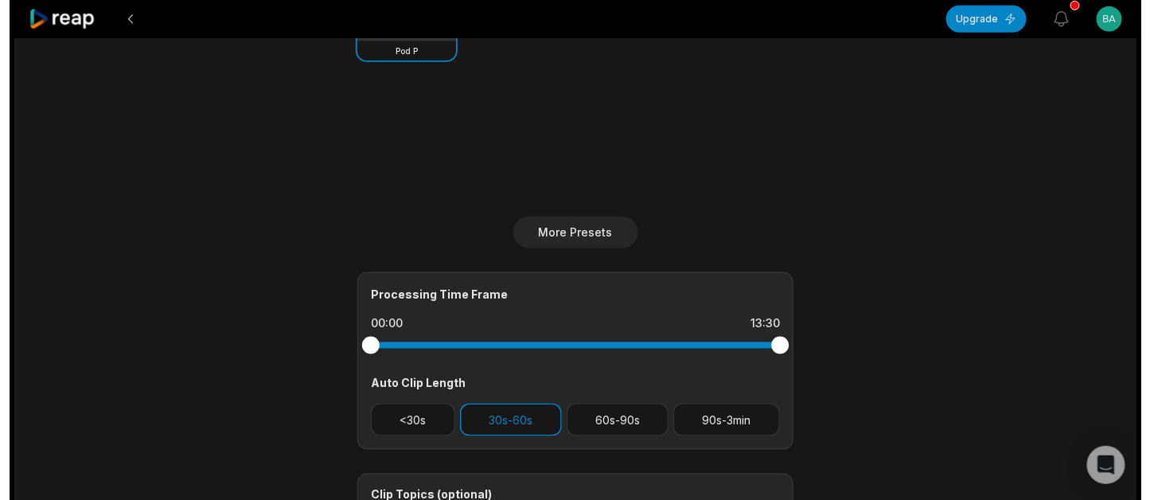
scroll to position [477, 0]
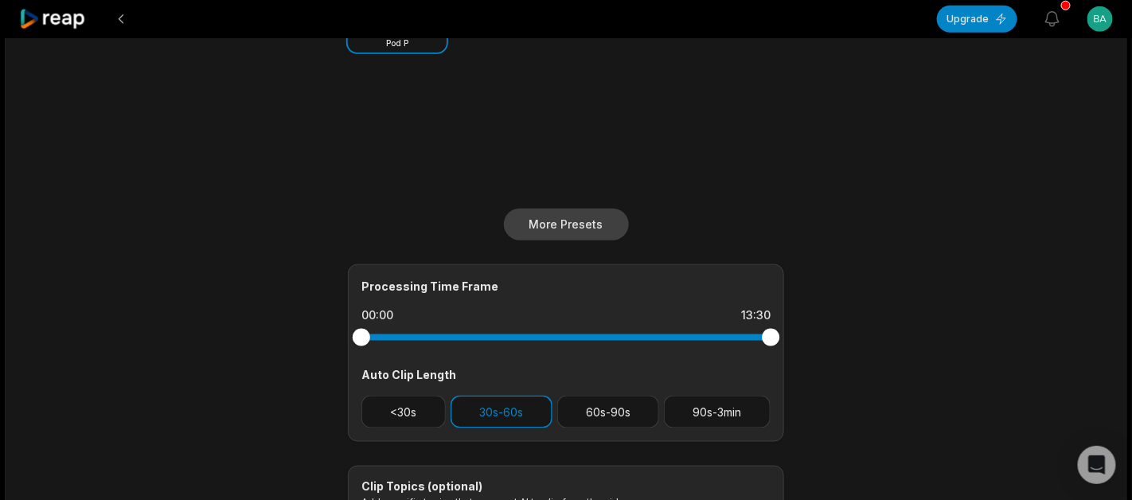
click at [595, 228] on button "More Presets" at bounding box center [566, 225] width 125 height 32
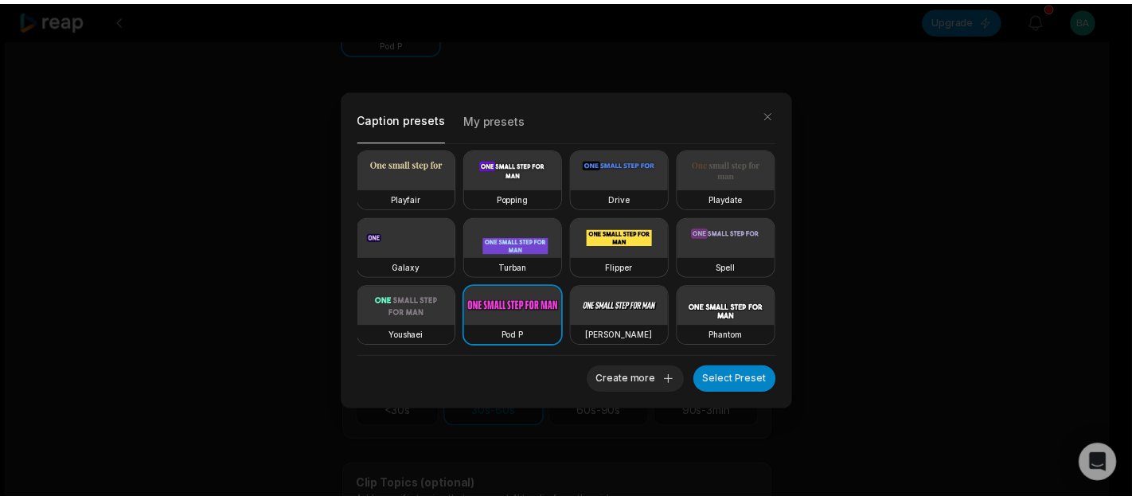
scroll to position [275, 0]
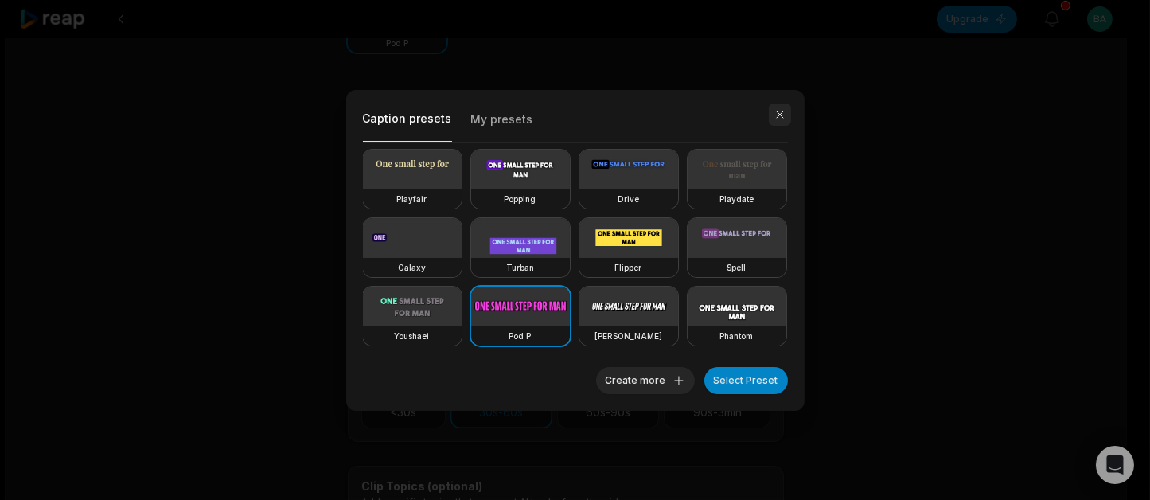
click at [783, 109] on button "button" at bounding box center [780, 114] width 22 height 22
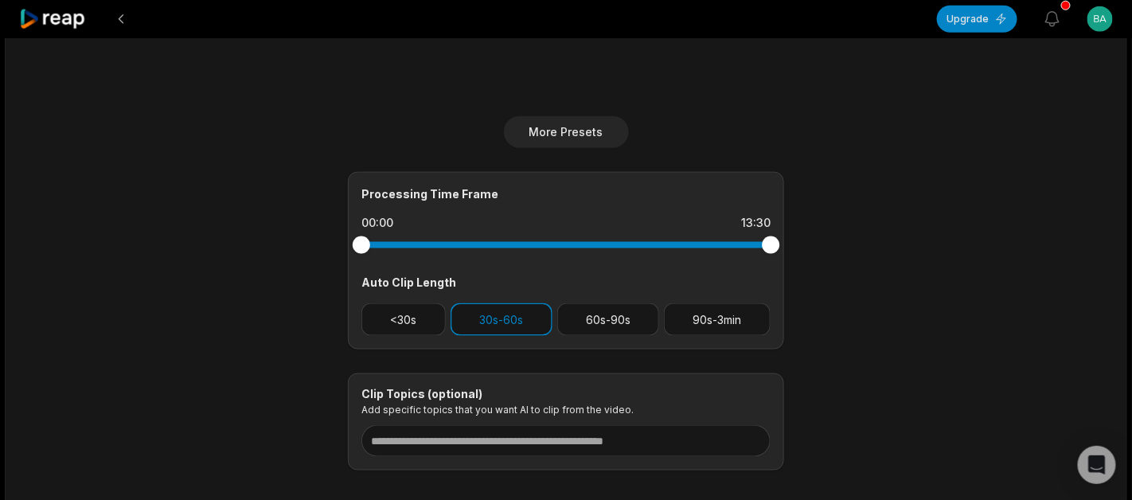
scroll to position [652, 0]
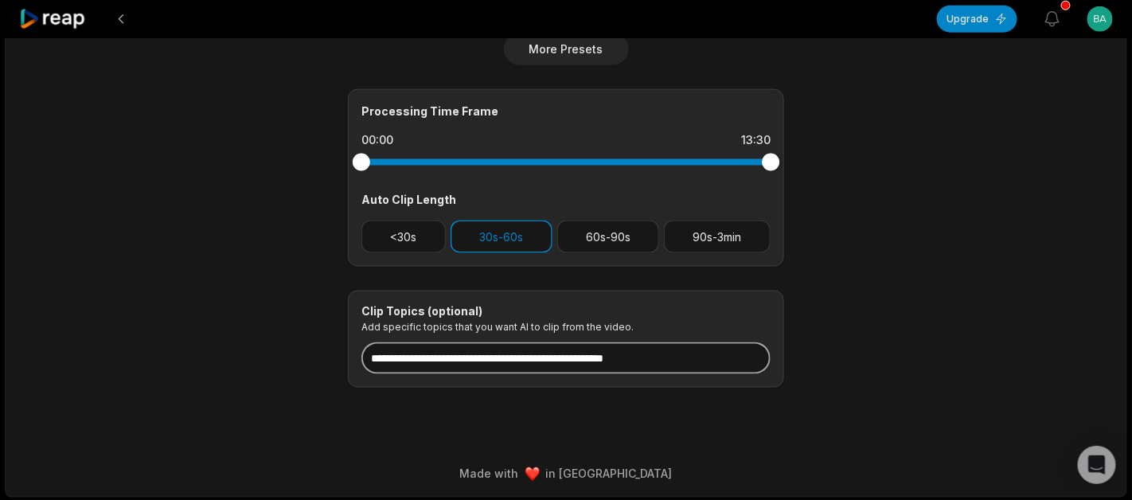
click at [542, 362] on input at bounding box center [565, 358] width 409 height 32
paste input "**********"
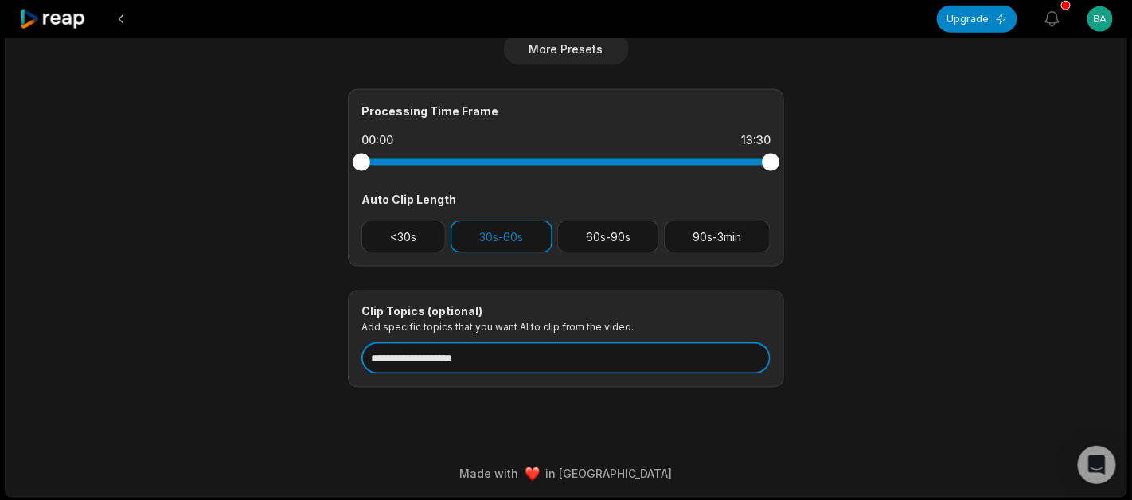
type input "**********"
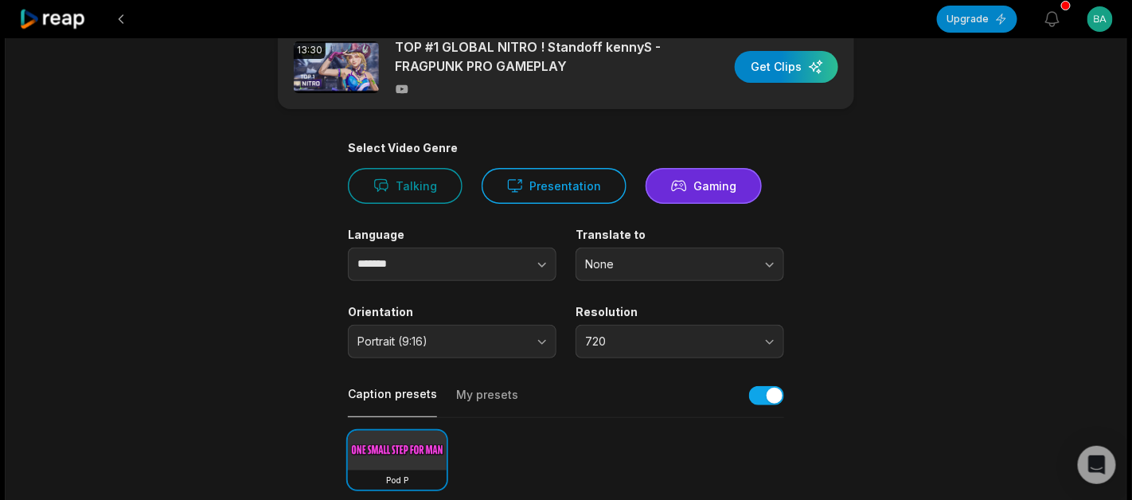
scroll to position [0, 0]
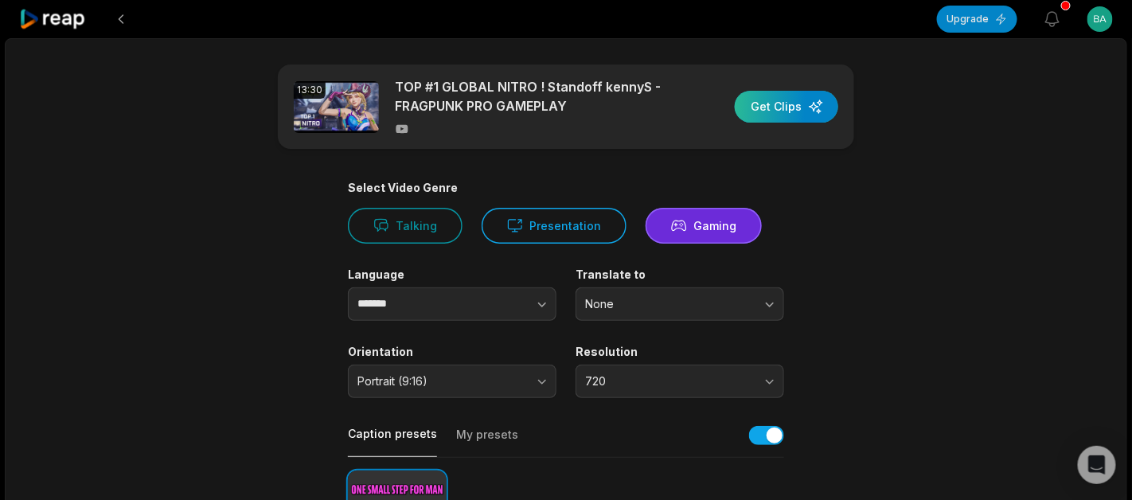
click at [788, 99] on div "button" at bounding box center [786, 107] width 103 height 32
click at [796, 112] on div "button" at bounding box center [786, 107] width 103 height 32
click at [820, 113] on div "button" at bounding box center [786, 107] width 103 height 32
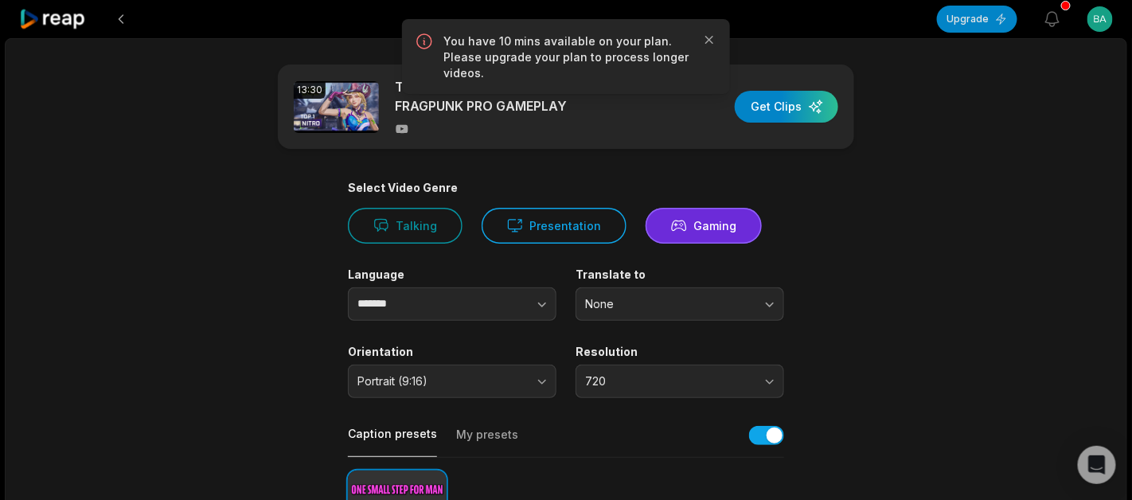
click at [699, 133] on div "13:30 TOP #1 GLOBAL NITRO ! Standoff kennyS - FRAGPUNK PRO GAMEPLAY Get Clips" at bounding box center [566, 106] width 576 height 84
drag, startPoint x: 639, startPoint y: 129, endPoint x: 556, endPoint y: 121, distance: 83.2
click at [635, 128] on div at bounding box center [532, 129] width 275 height 14
drag, startPoint x: 556, startPoint y: 121, endPoint x: 536, endPoint y: 121, distance: 20.7
click at [544, 122] on div at bounding box center [532, 129] width 275 height 14
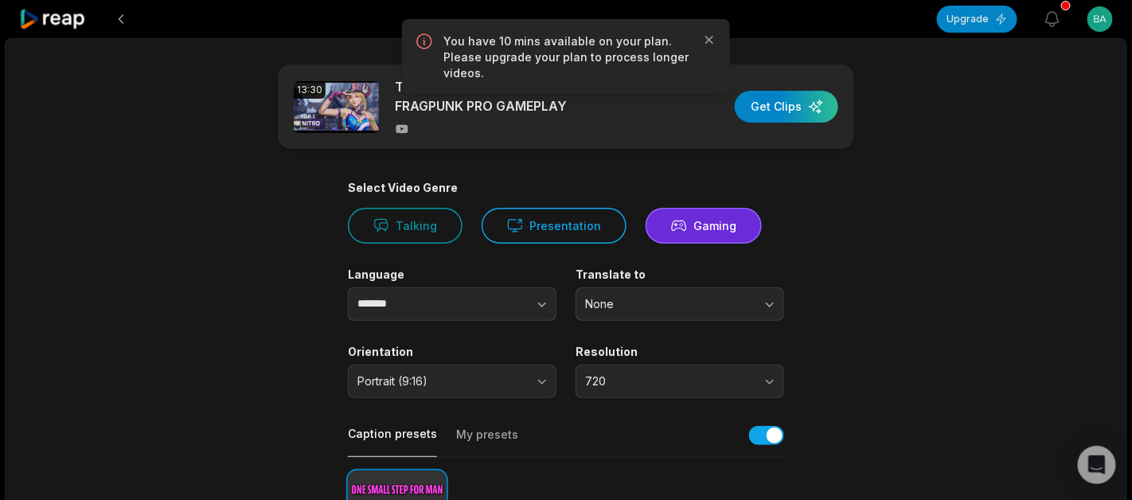
click at [536, 122] on div at bounding box center [532, 129] width 275 height 14
drag, startPoint x: 534, startPoint y: 121, endPoint x: 321, endPoint y: 106, distance: 213.9
click at [480, 126] on div at bounding box center [532, 129] width 275 height 14
click at [126, 24] on button at bounding box center [121, 19] width 29 height 29
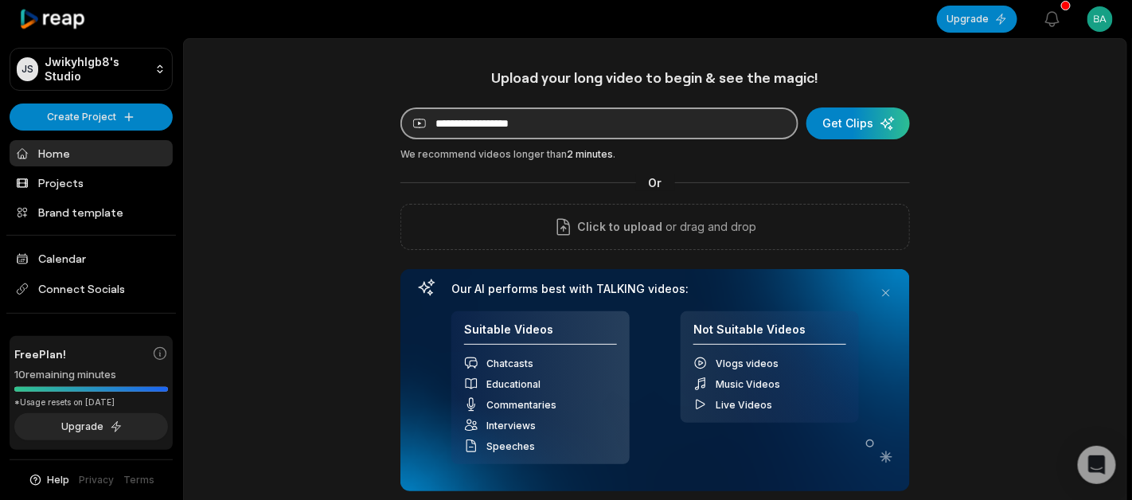
click at [571, 120] on input at bounding box center [599, 123] width 398 height 32
paste input "**********"
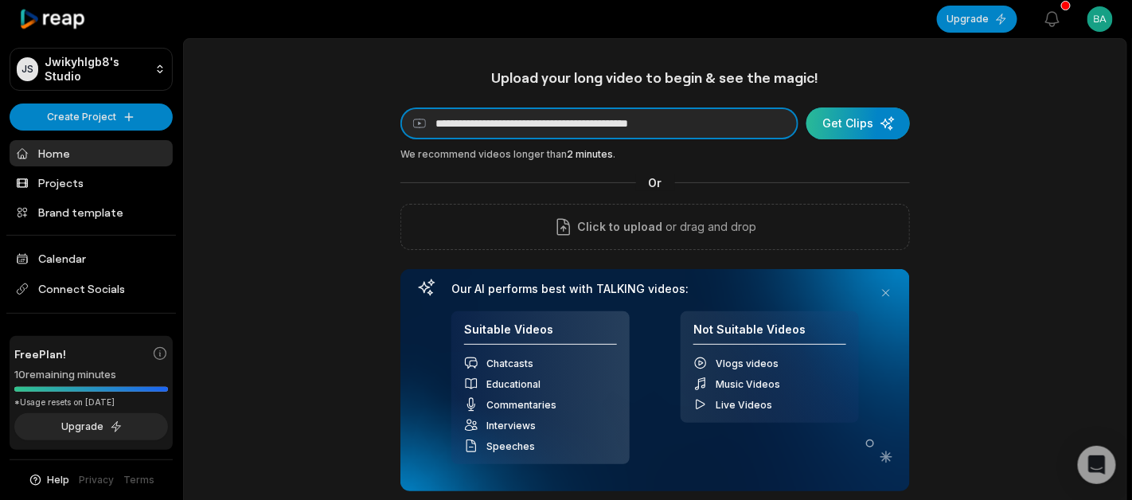
type input "**********"
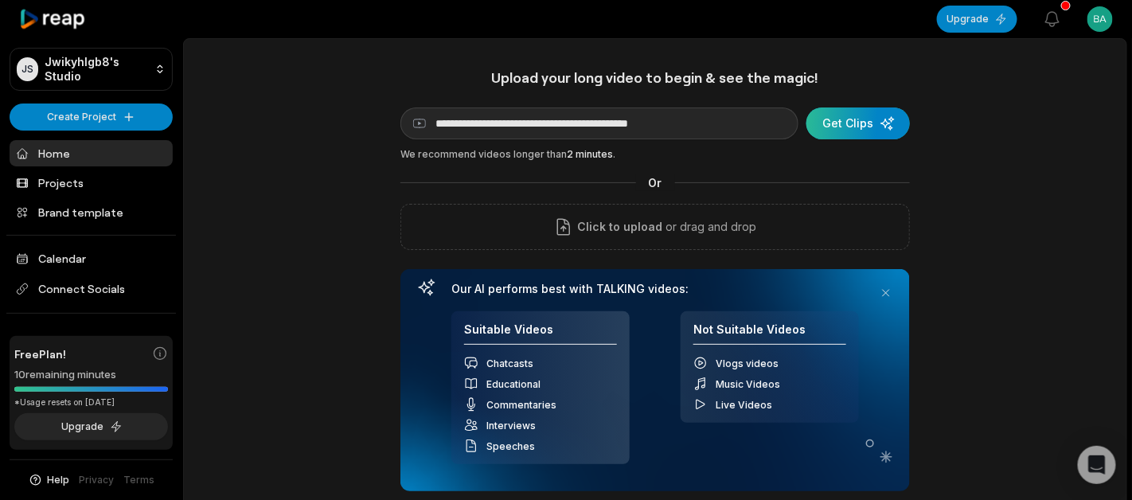
click at [882, 114] on div "submit" at bounding box center [857, 123] width 103 height 32
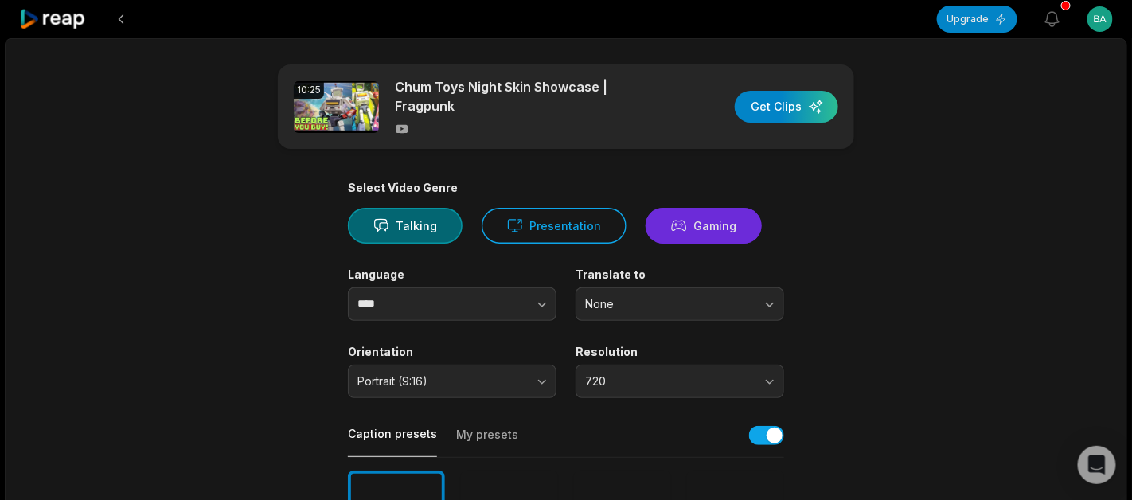
click at [682, 227] on button "Gaming" at bounding box center [704, 226] width 116 height 36
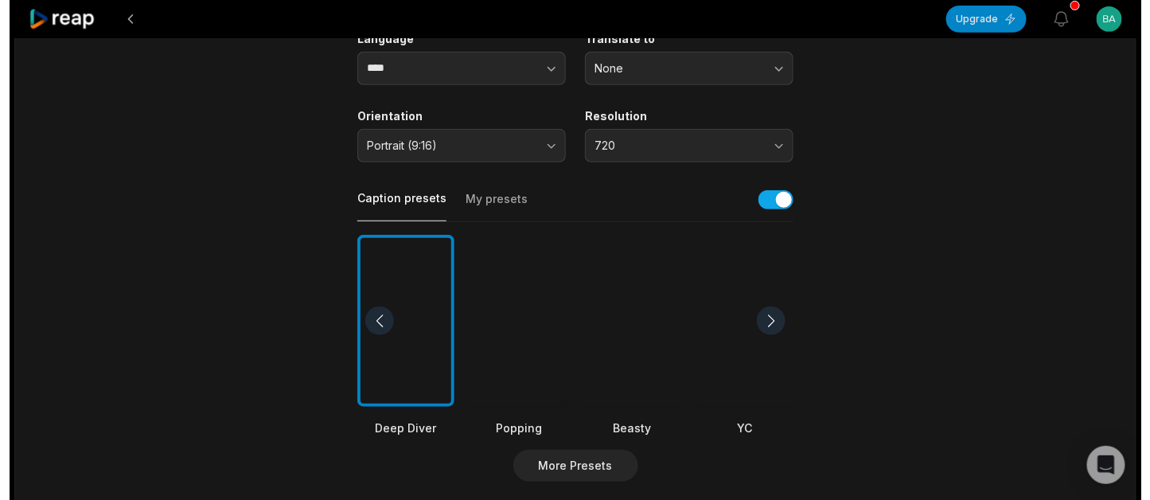
scroll to position [238, 0]
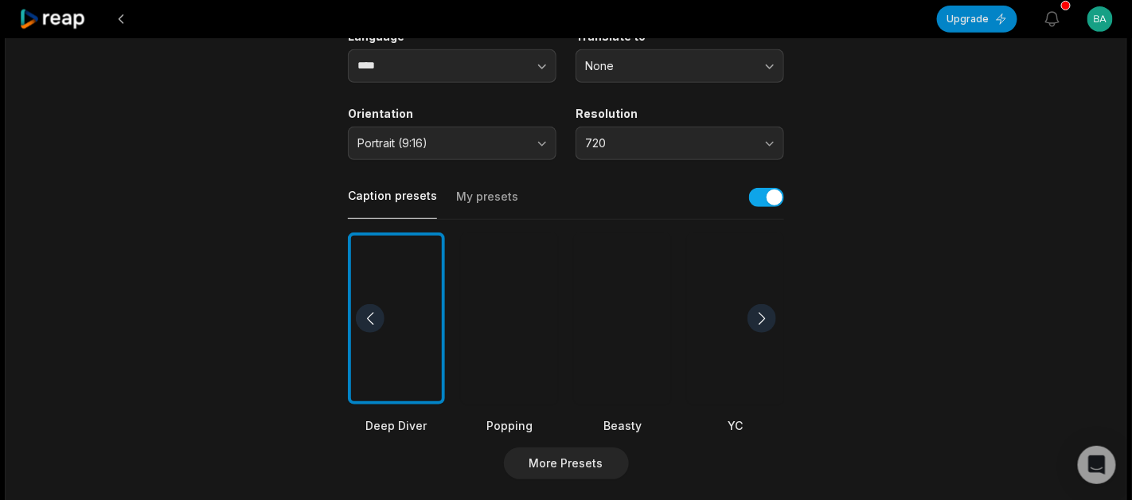
click at [763, 304] on div at bounding box center [761, 318] width 29 height 29
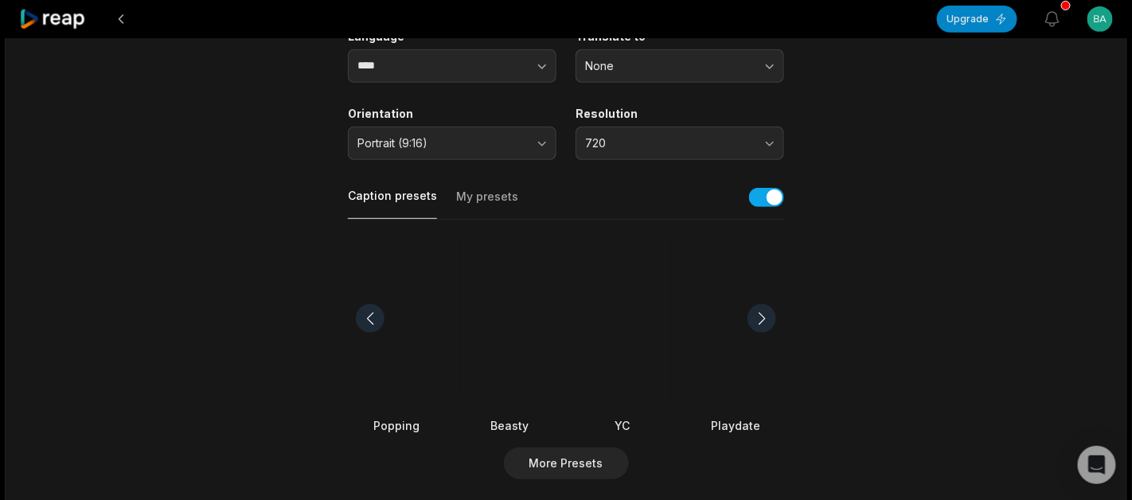
click at [763, 304] on div at bounding box center [761, 318] width 29 height 29
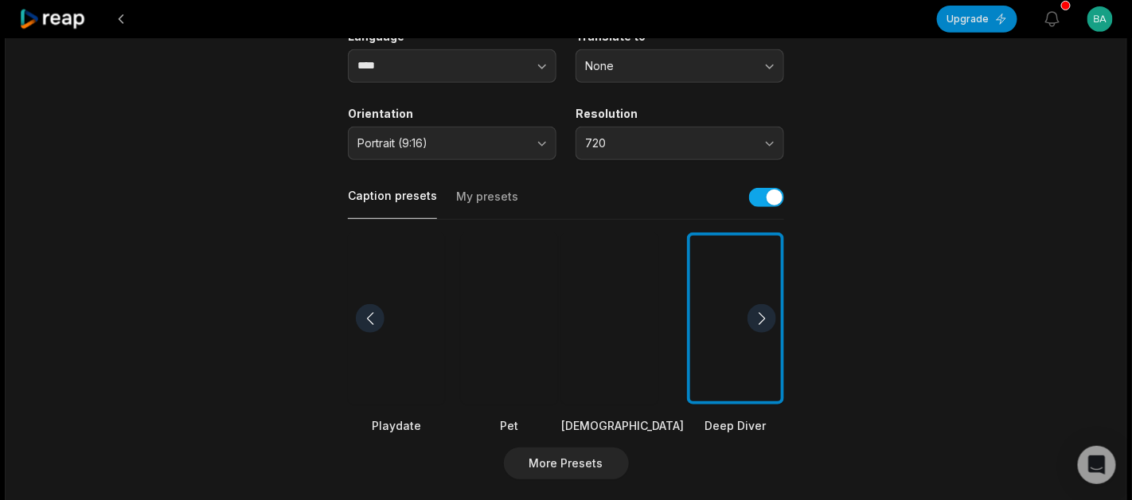
click at [763, 304] on div at bounding box center [761, 318] width 29 height 29
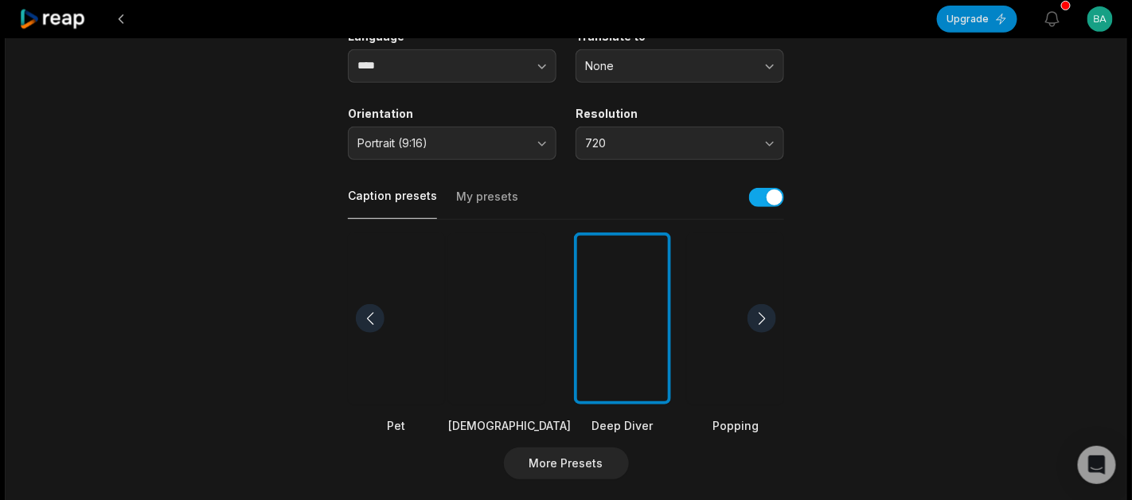
click at [763, 304] on div at bounding box center [761, 318] width 29 height 29
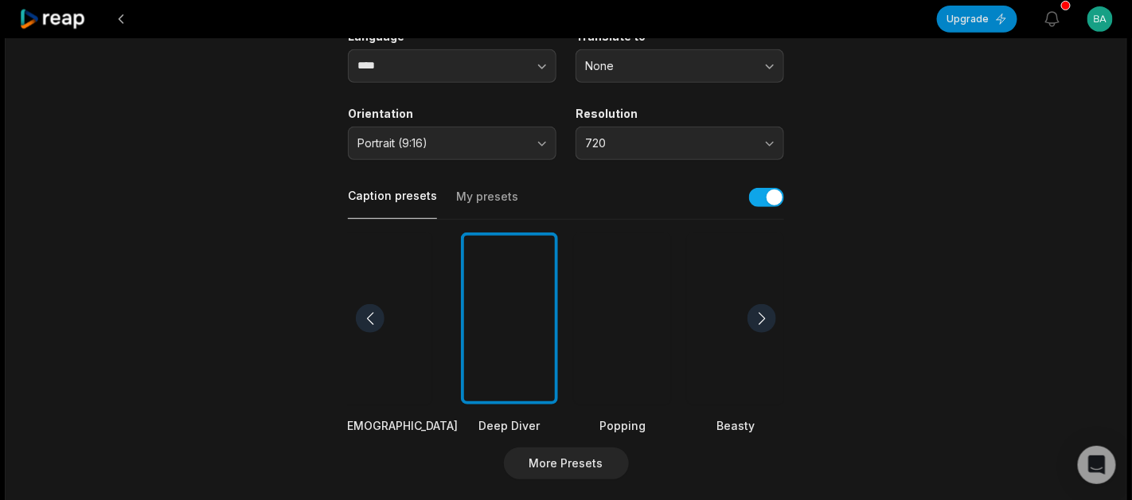
click at [763, 304] on div at bounding box center [761, 318] width 29 height 29
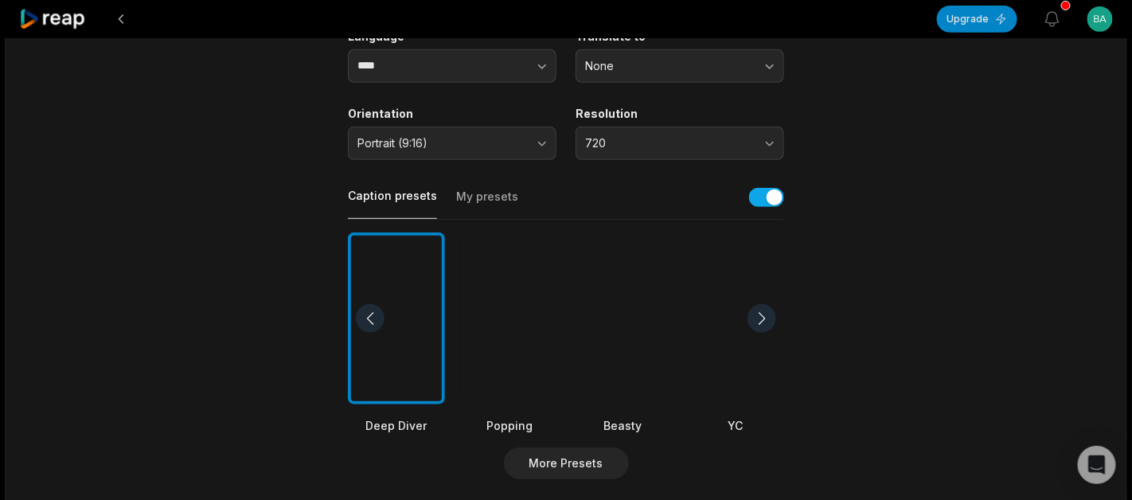
click at [763, 304] on div at bounding box center [761, 318] width 29 height 29
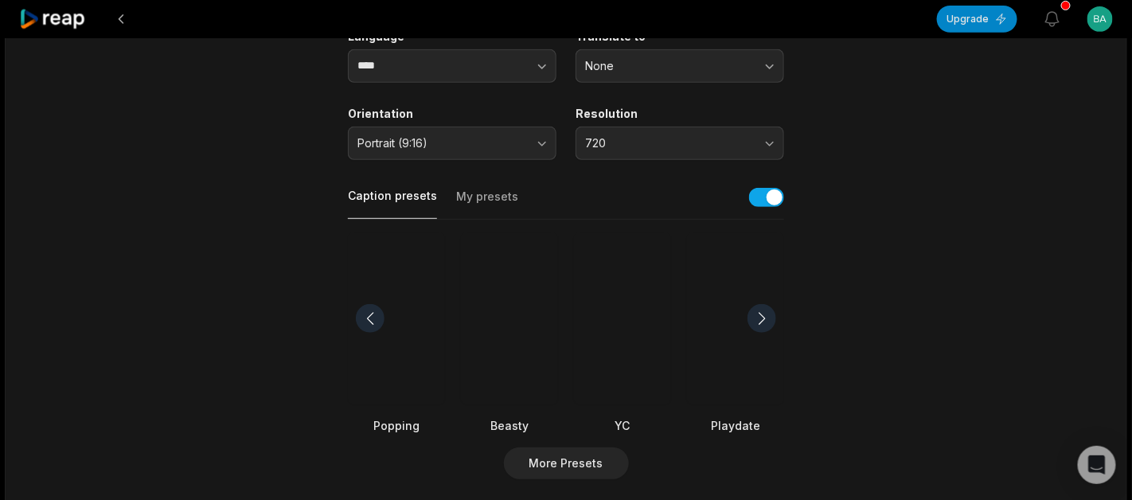
click at [763, 304] on div at bounding box center [761, 318] width 29 height 29
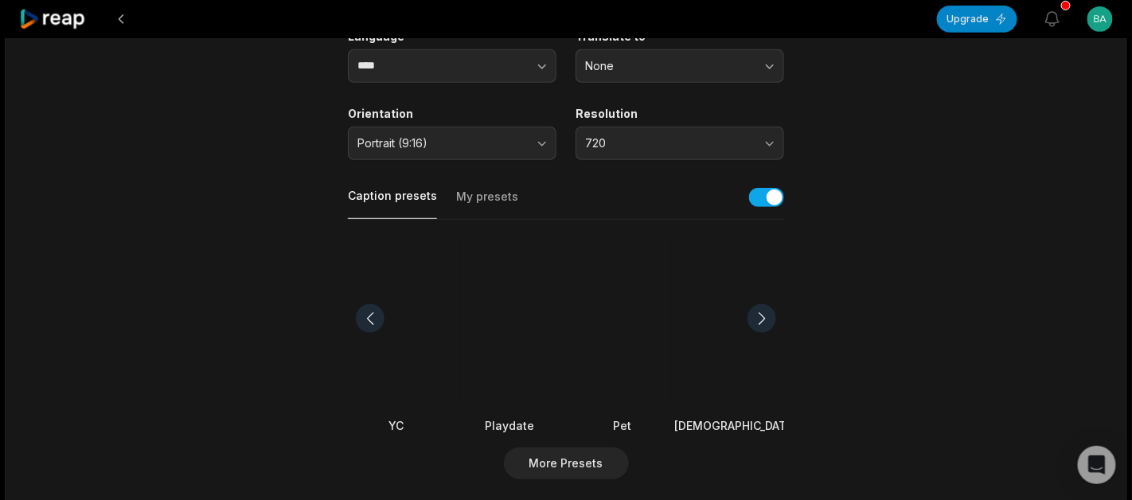
click at [763, 304] on div at bounding box center [761, 318] width 29 height 29
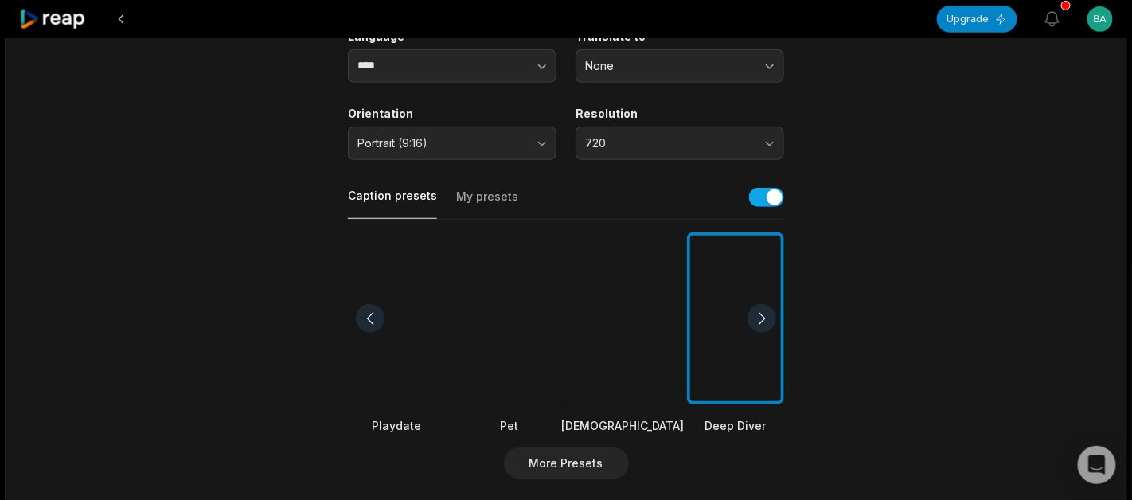
click at [746, 312] on div at bounding box center [735, 318] width 97 height 173
click at [767, 310] on div at bounding box center [761, 318] width 29 height 29
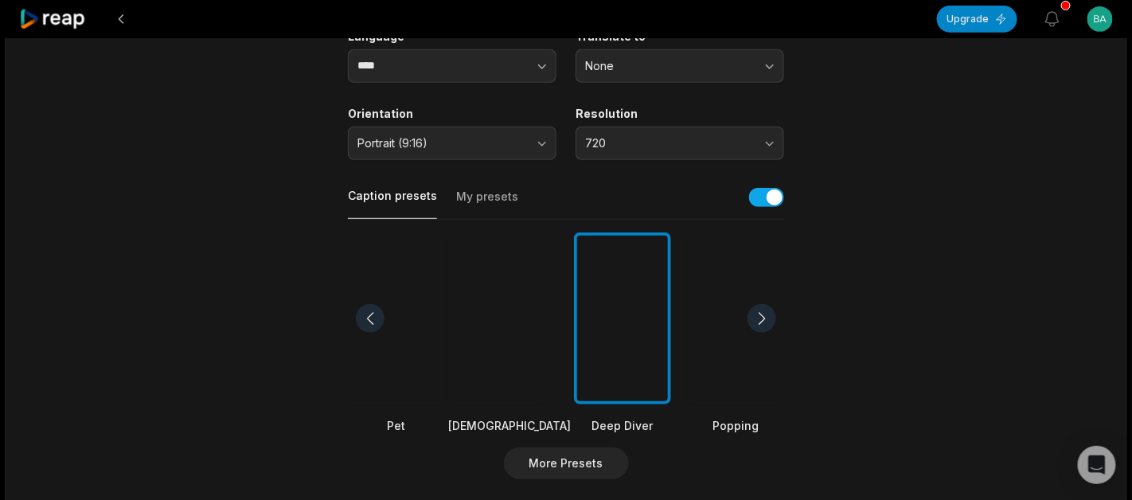
click at [767, 310] on div at bounding box center [761, 318] width 29 height 29
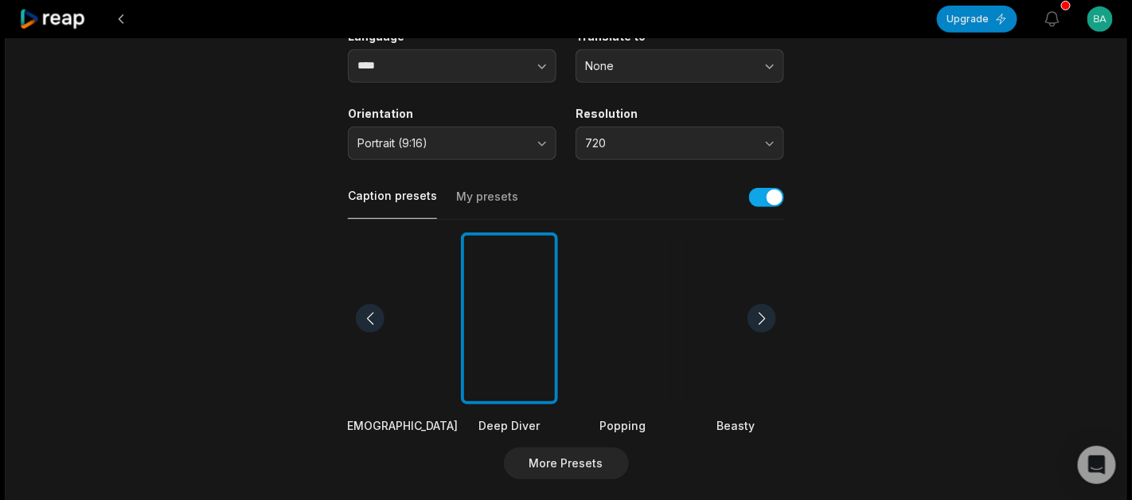
click at [767, 310] on div at bounding box center [761, 318] width 29 height 29
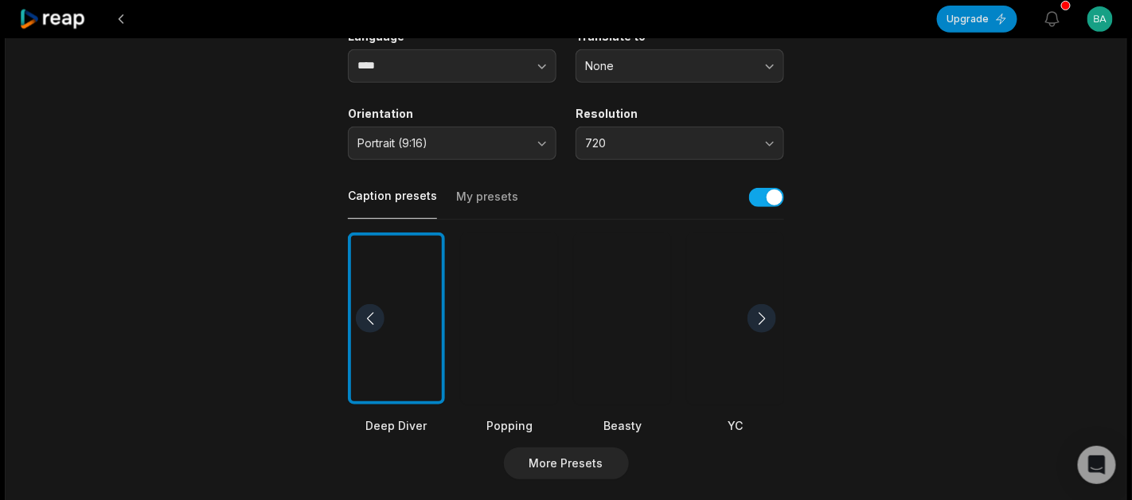
click at [525, 330] on div at bounding box center [509, 318] width 97 height 173
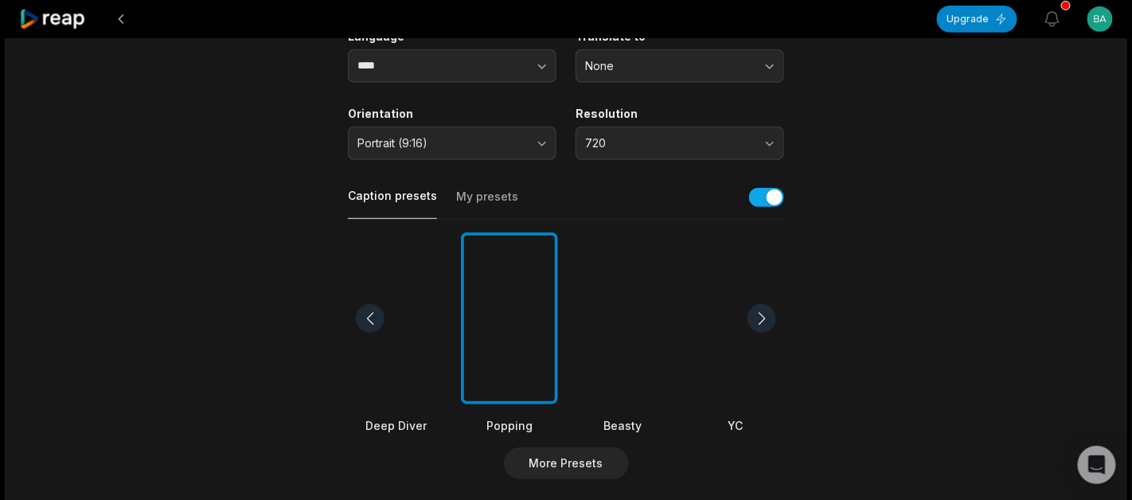
click at [766, 310] on div at bounding box center [761, 318] width 29 height 29
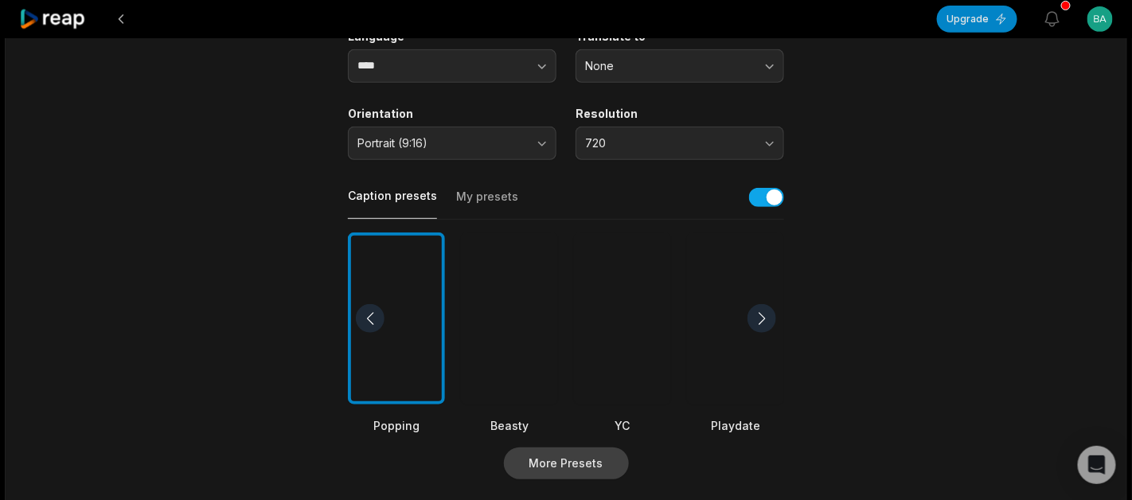
click at [598, 455] on button "More Presets" at bounding box center [566, 463] width 125 height 32
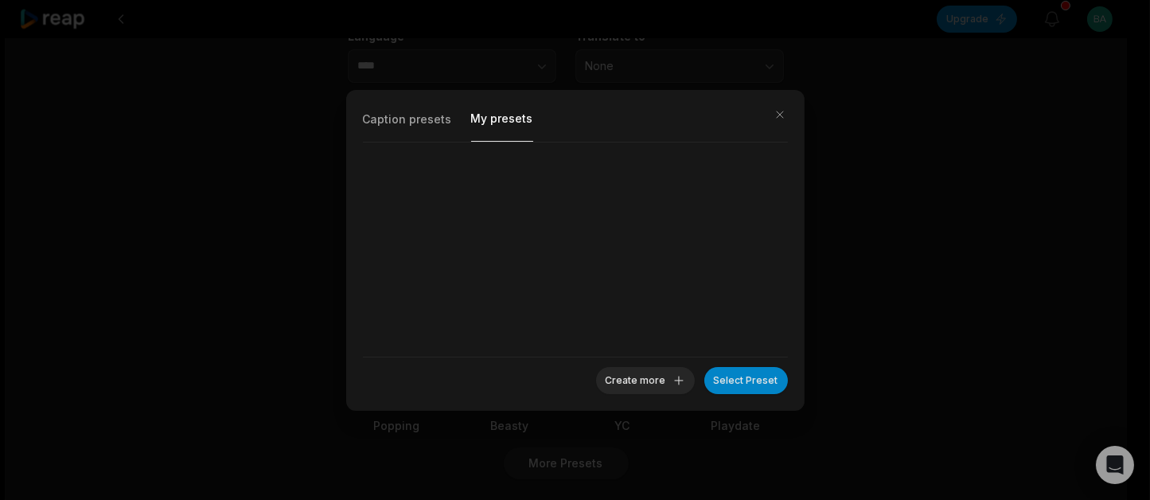
click at [485, 119] on button "My presets" at bounding box center [502, 124] width 62 height 35
click at [404, 131] on button "Caption presets" at bounding box center [407, 124] width 89 height 34
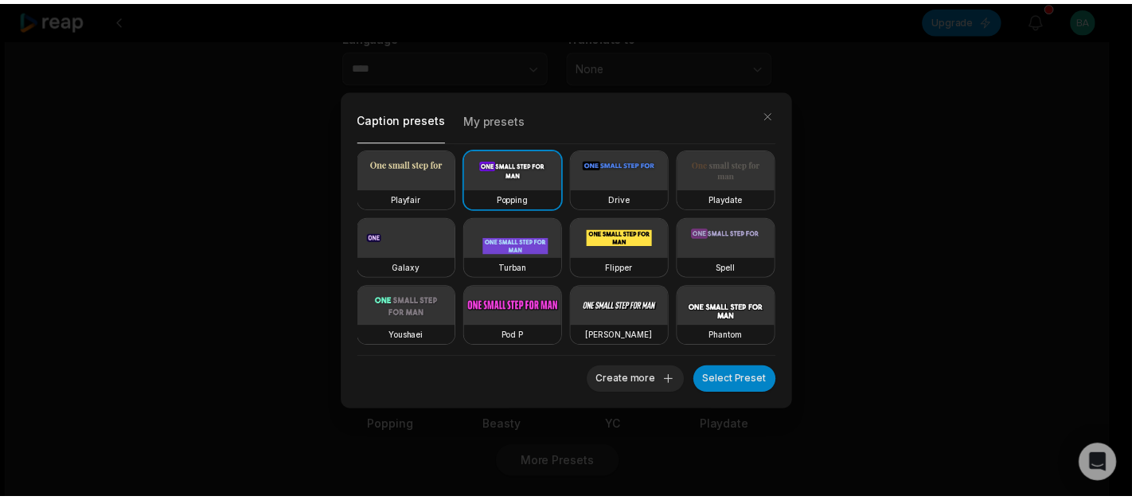
scroll to position [275, 0]
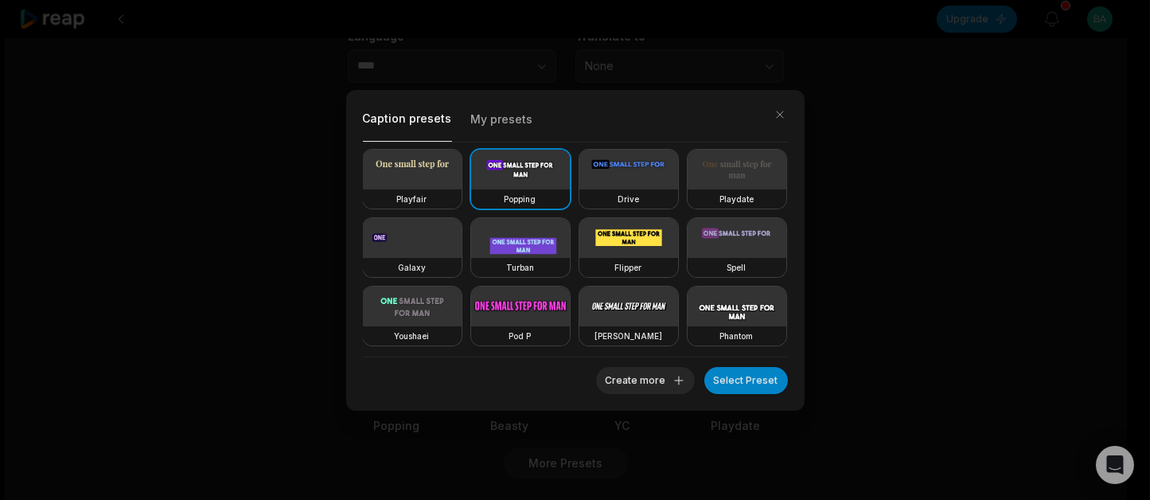
click at [570, 287] on video at bounding box center [520, 307] width 99 height 40
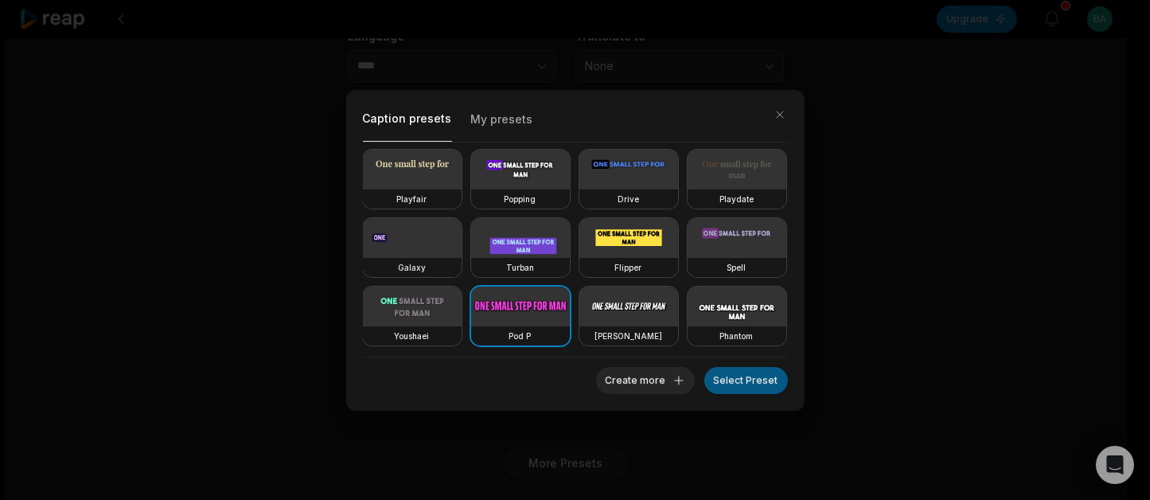
click at [730, 381] on button "Select Preset" at bounding box center [746, 380] width 84 height 27
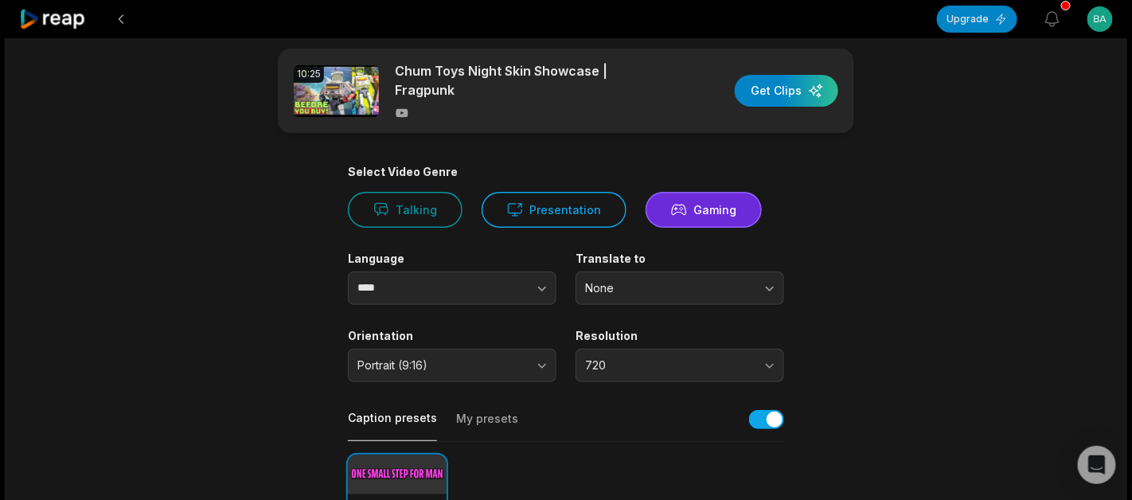
scroll to position [0, 0]
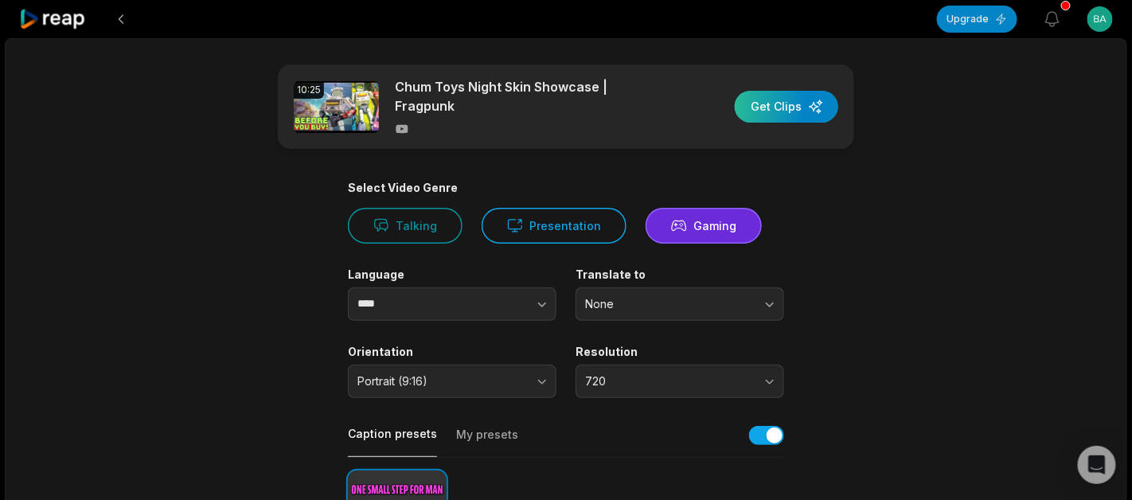
click at [790, 100] on div "button" at bounding box center [786, 107] width 103 height 32
